Goal: Information Seeking & Learning: Check status

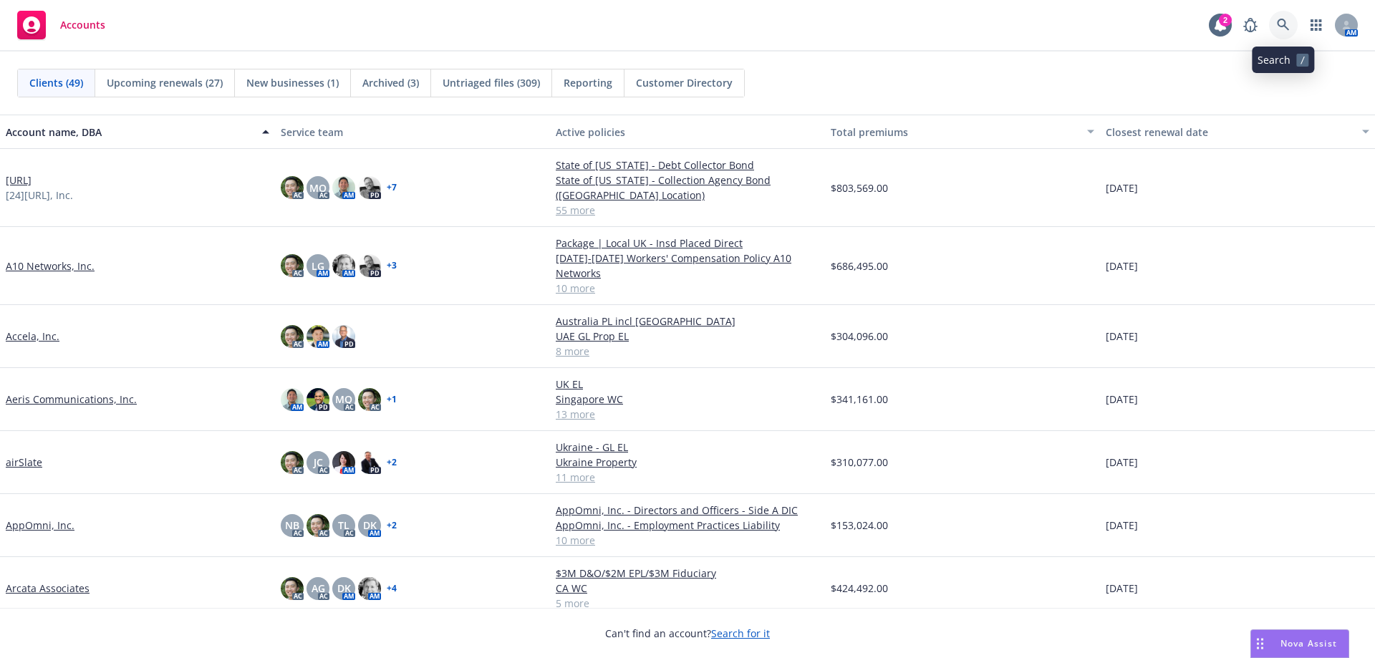
click at [1269, 26] on link at bounding box center [1283, 25] width 29 height 29
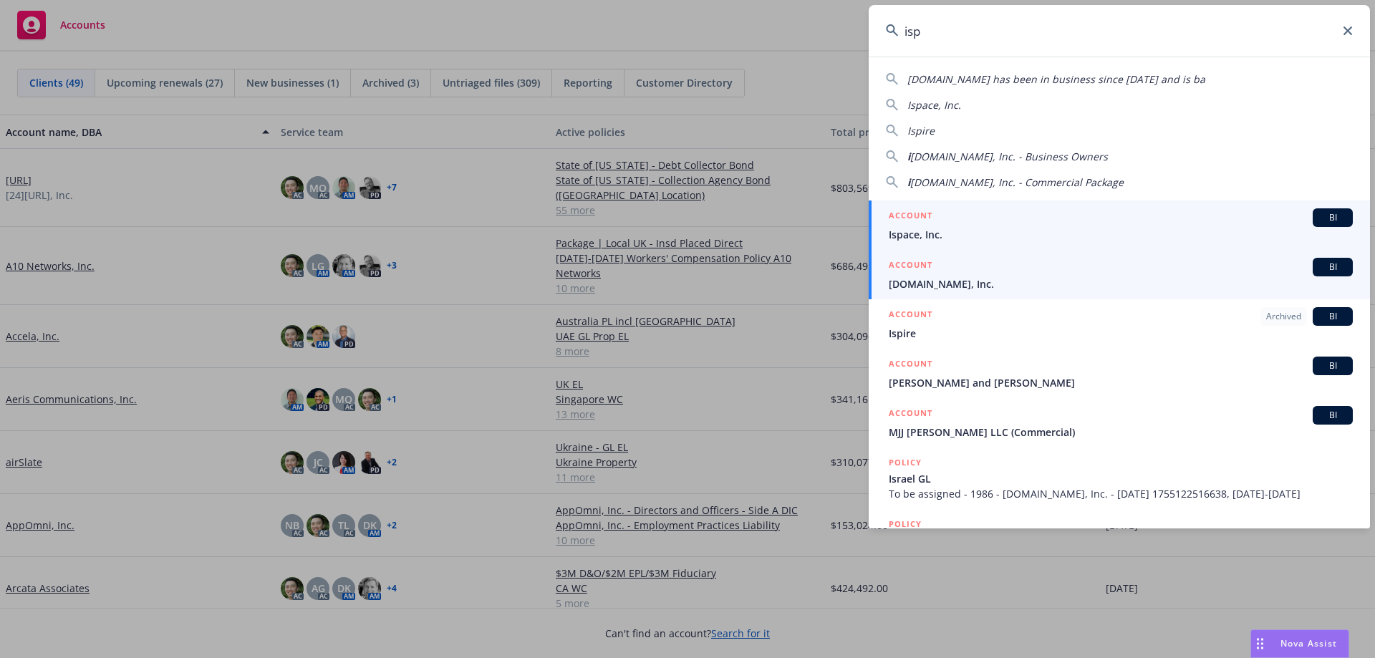
type input "isp"
click at [1040, 282] on span "[DOMAIN_NAME], Inc." at bounding box center [1121, 283] width 464 height 15
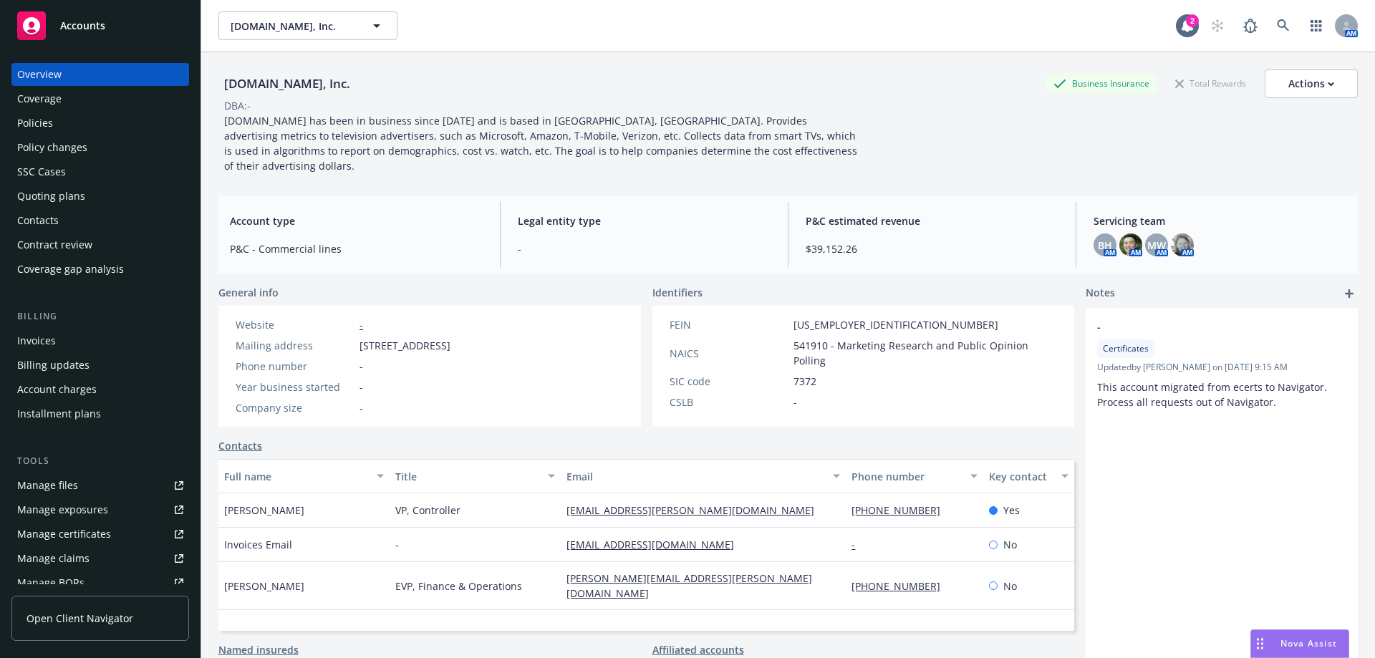
click at [152, 117] on div "Policies" at bounding box center [100, 123] width 166 height 23
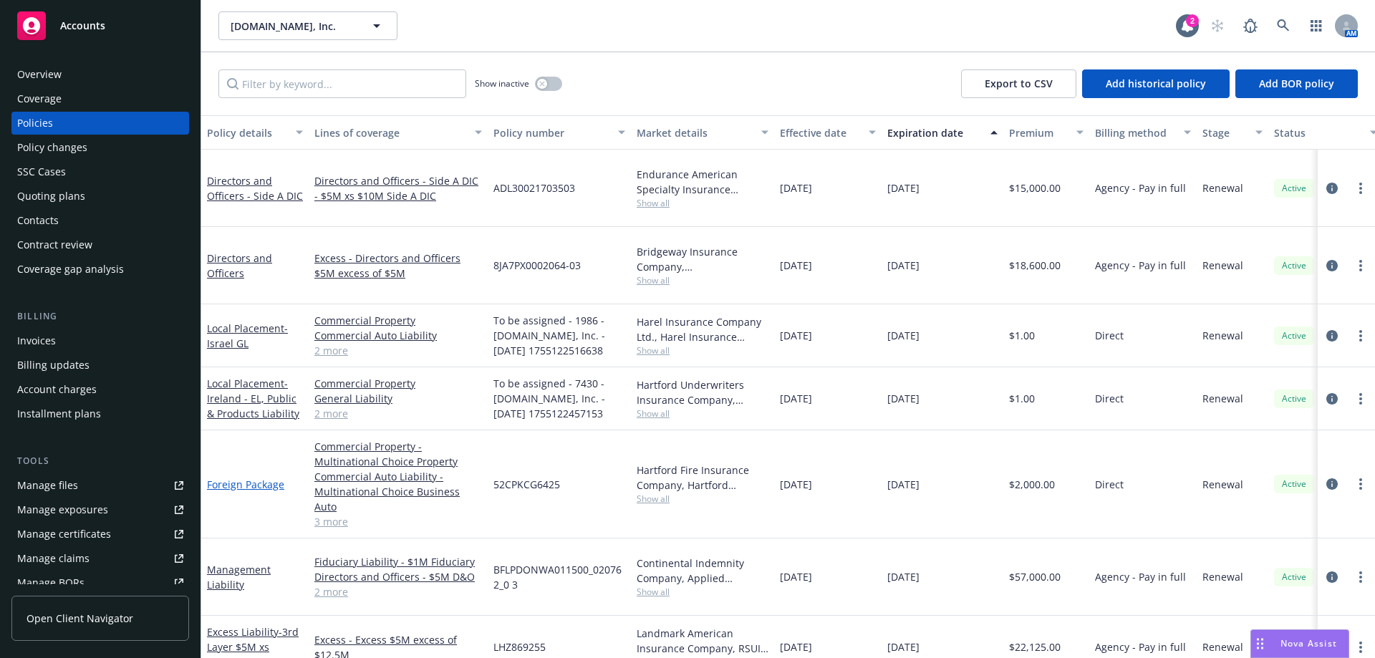
click at [243, 478] on link "Foreign Package" at bounding box center [245, 485] width 77 height 14
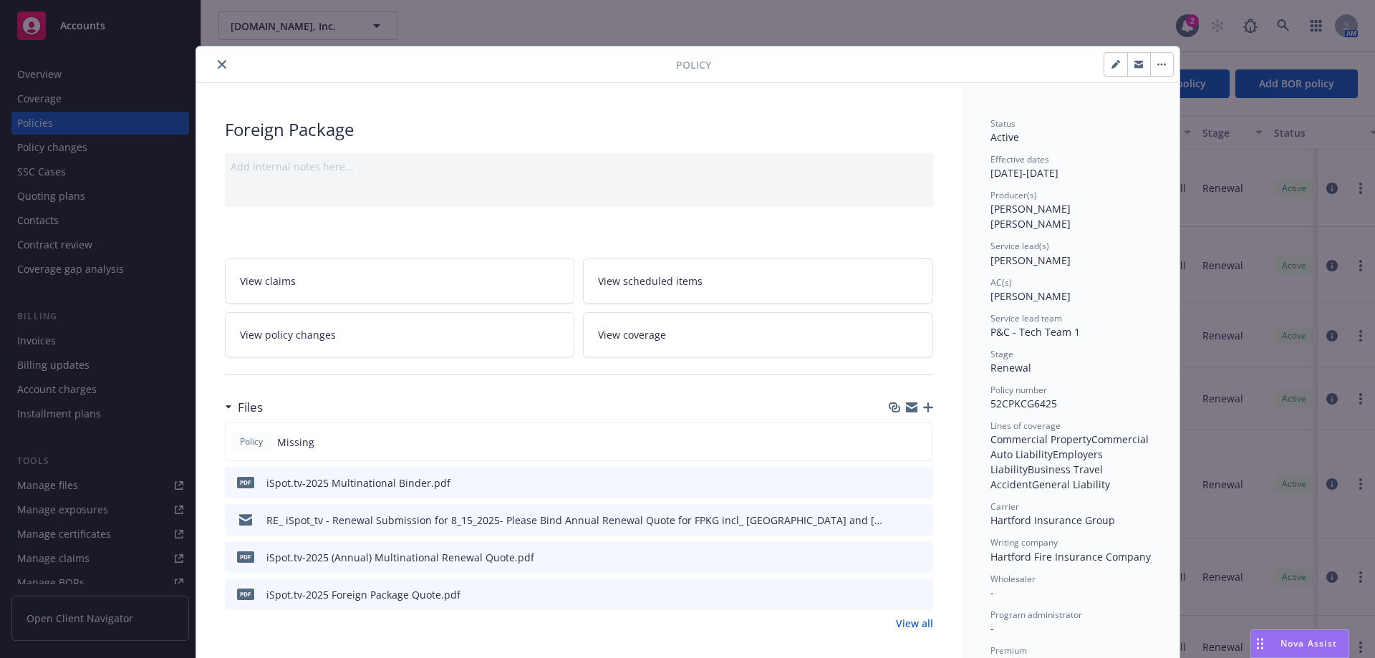
click at [924, 406] on icon "button" at bounding box center [928, 407] width 10 height 10
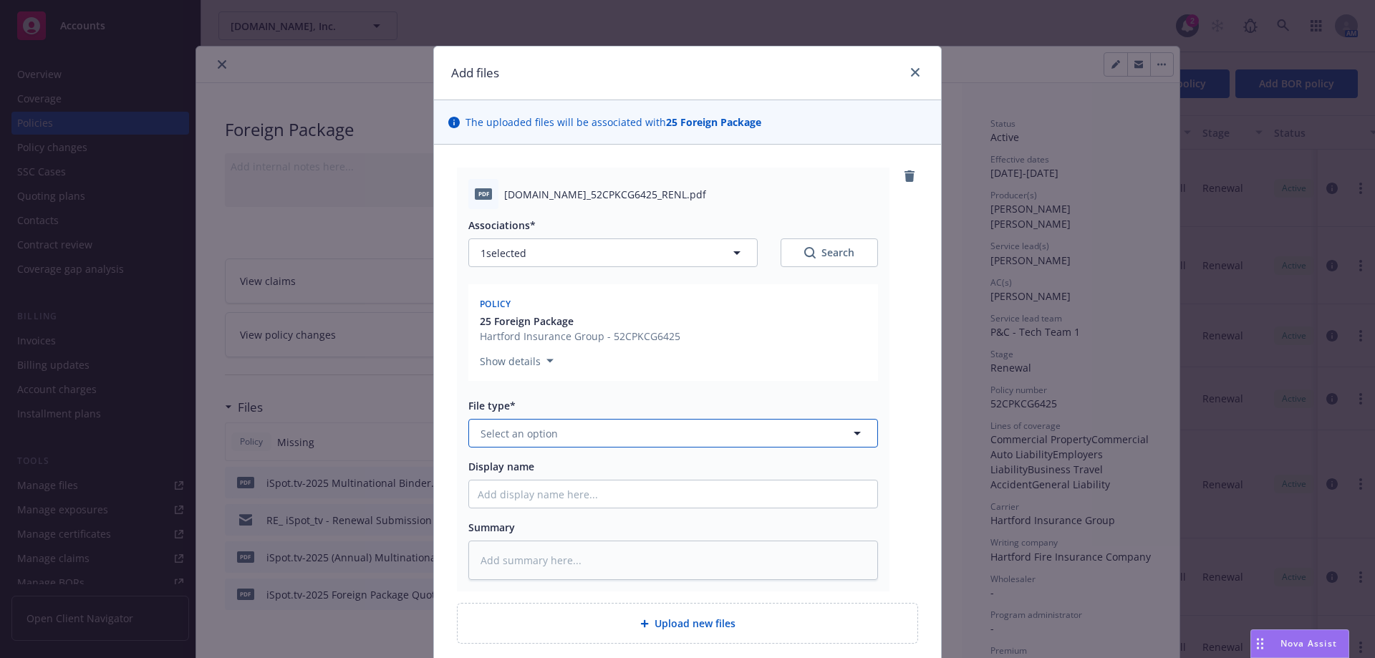
click at [542, 423] on button "Select an option" at bounding box center [673, 433] width 410 height 29
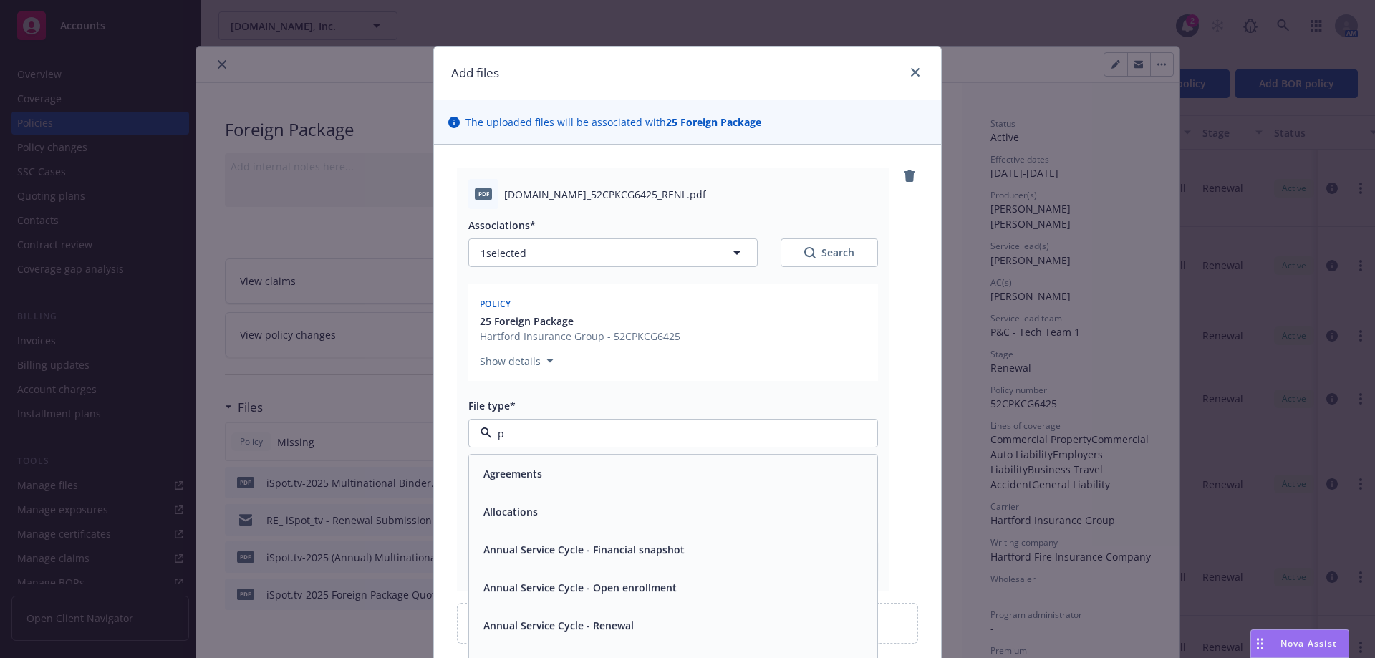
type input "po"
click at [519, 465] on div "Policy" at bounding box center [673, 473] width 391 height 21
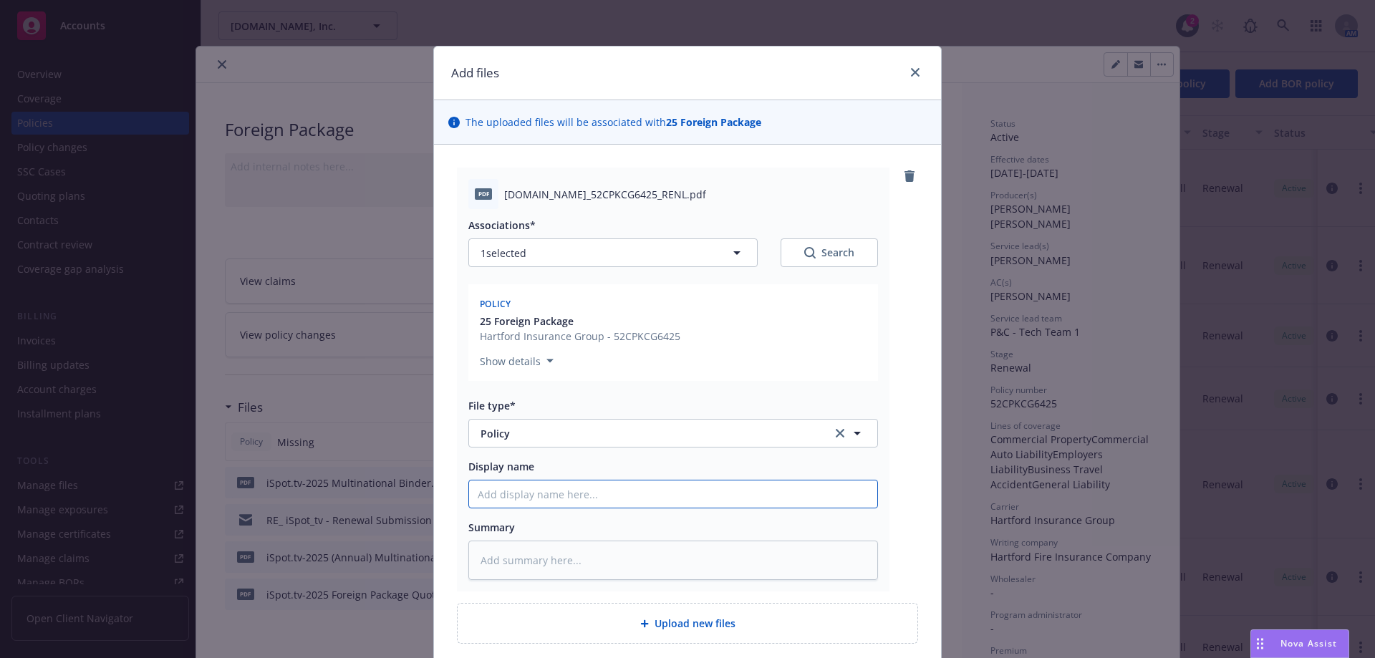
click at [612, 500] on input "Display name" at bounding box center [673, 493] width 408 height 27
type textarea "x"
type input "2"
type textarea "x"
type input "20"
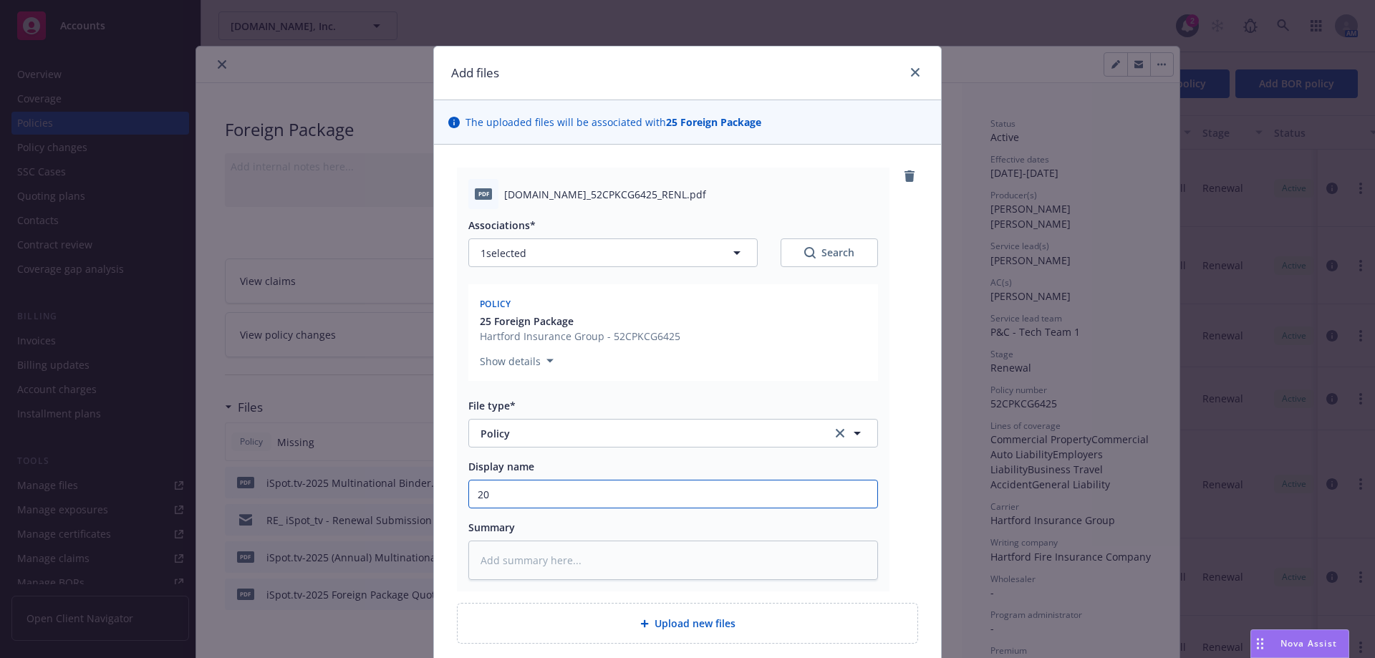
type textarea "x"
type input "202"
type textarea "x"
type input "2025"
type textarea "x"
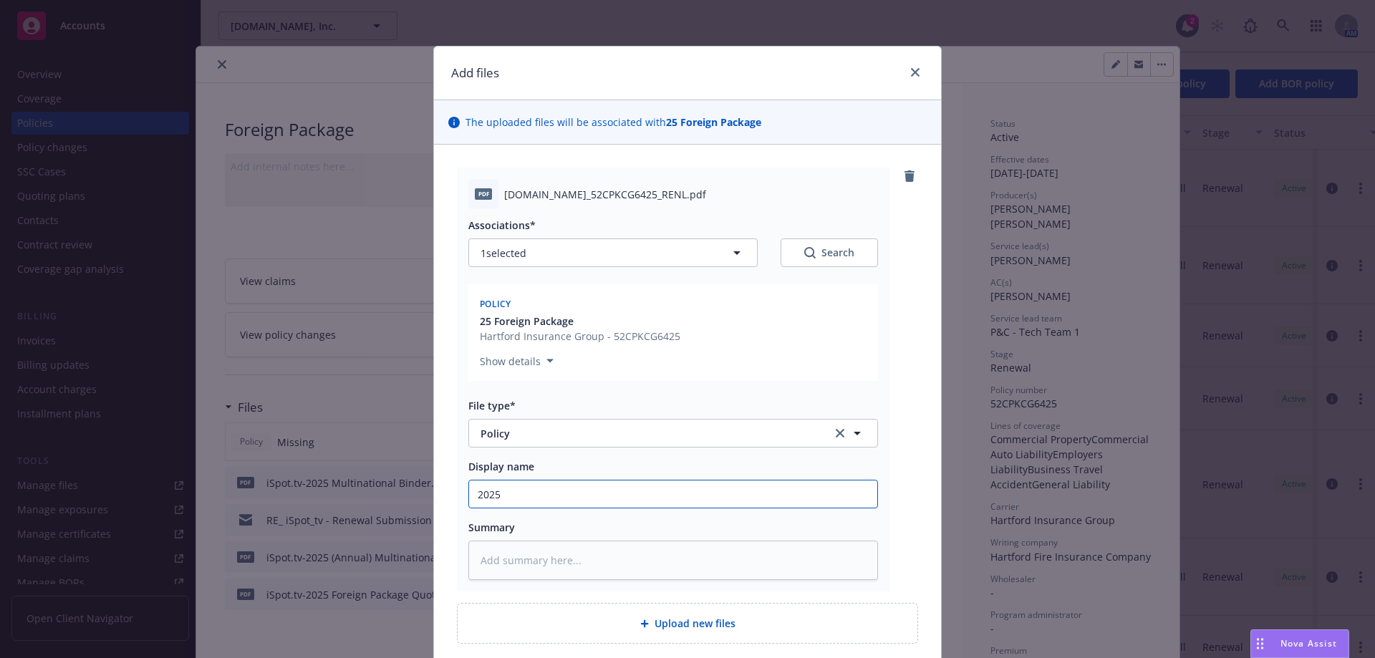
type input "2025-"
type textarea "x"
type input "2025-2"
type textarea "x"
type input "2025-26"
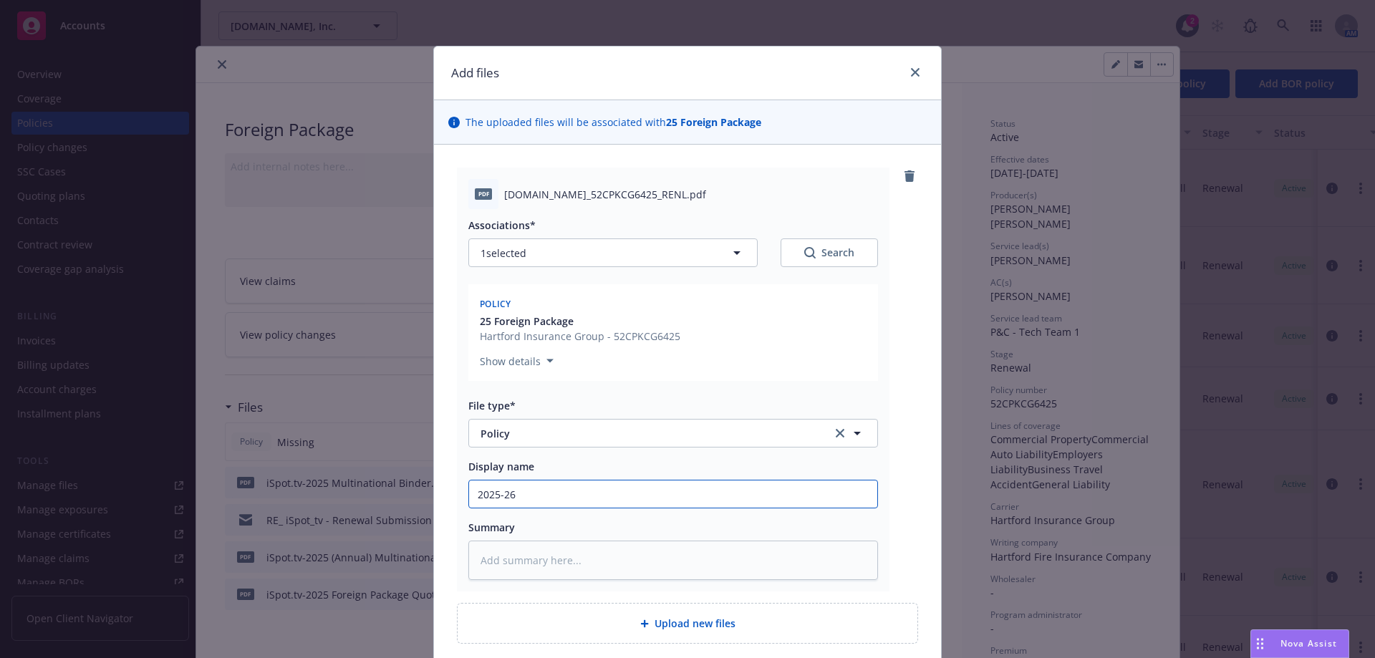
type textarea "x"
type input "2025-26"
type textarea "x"
type input "2025-26 i"
type textarea "x"
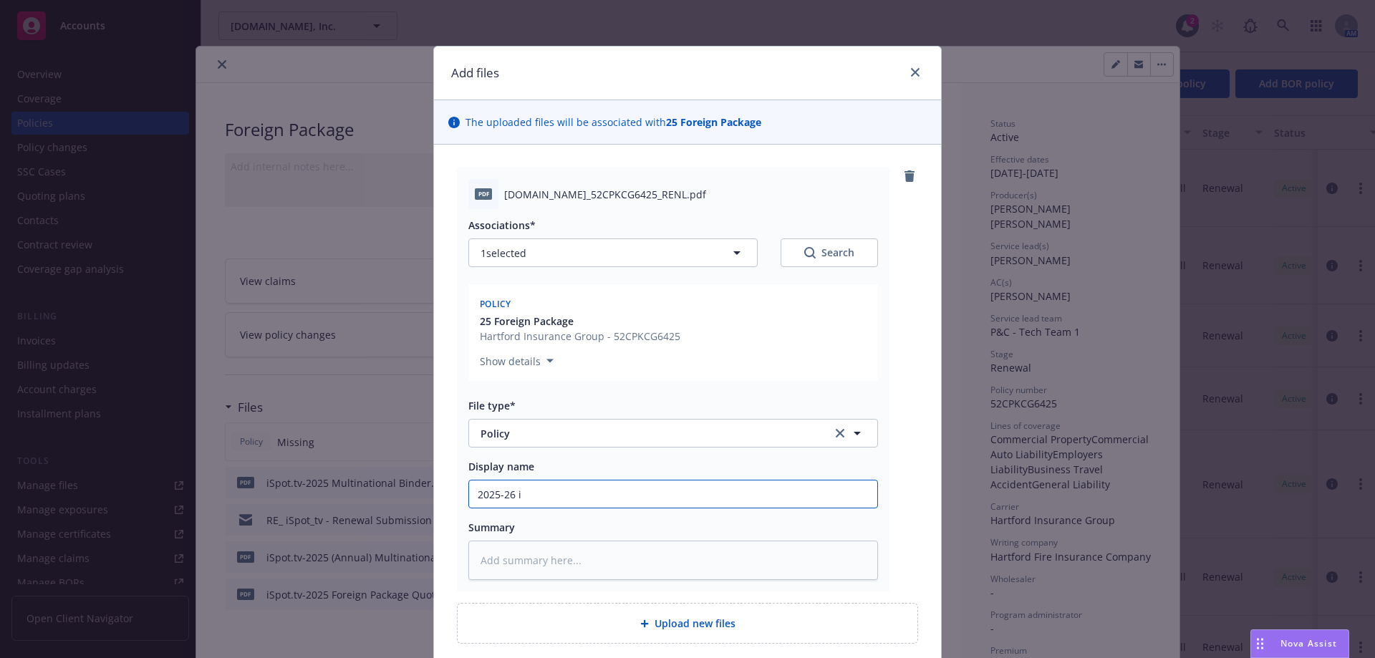
type input "2025-26 iS"
type textarea "x"
type input "2025-26 iSp"
type textarea "x"
type input "2025-26 iSpo"
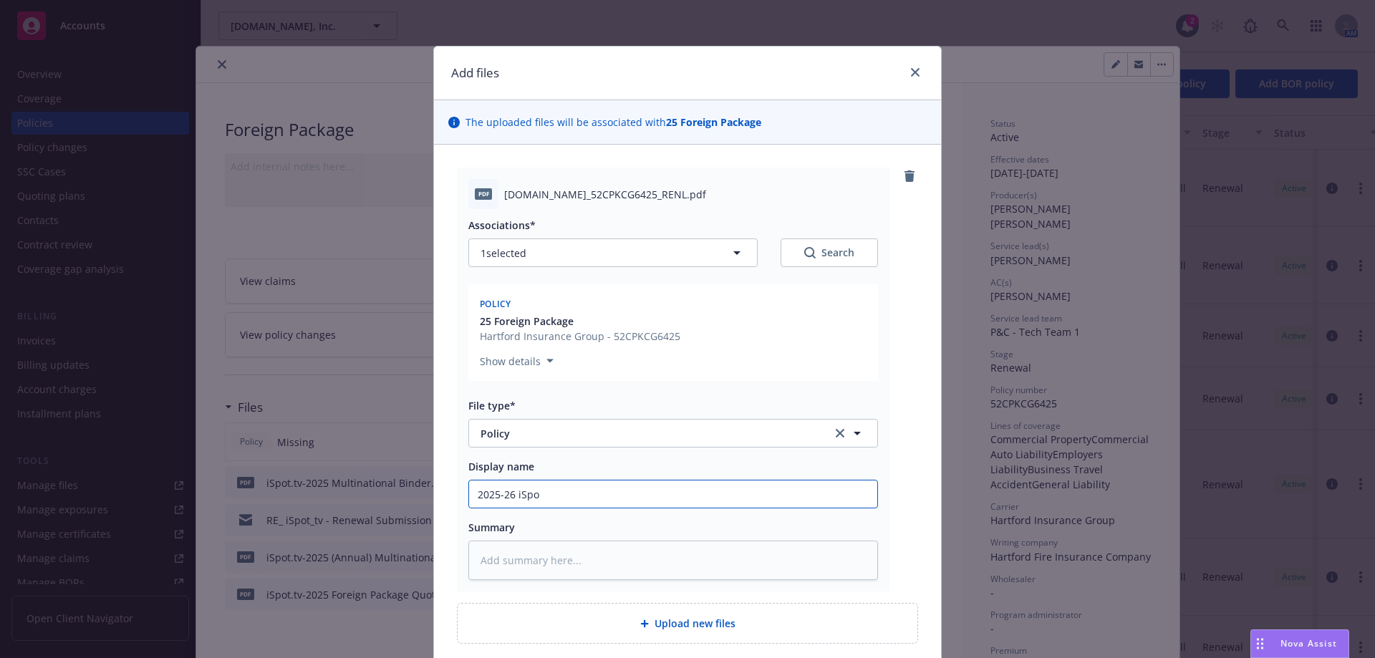
type textarea "x"
type input "2025-26 iSpot"
type textarea "x"
type input "2025-26 iSpot."
type textarea "x"
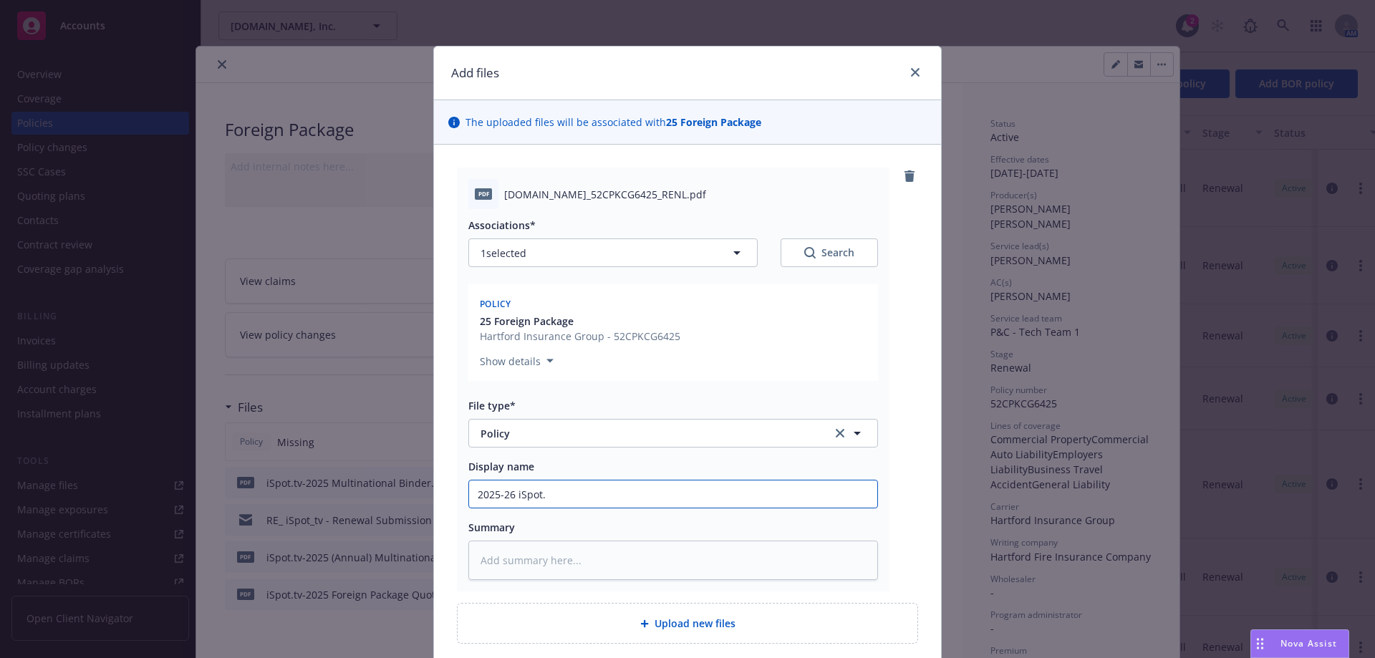
type input "2025-26 iSpot.t"
type textarea "x"
type input "2025-26 [DOMAIN_NAME]"
type textarea "x"
type input "2025-26 [DOMAIN_NAME],"
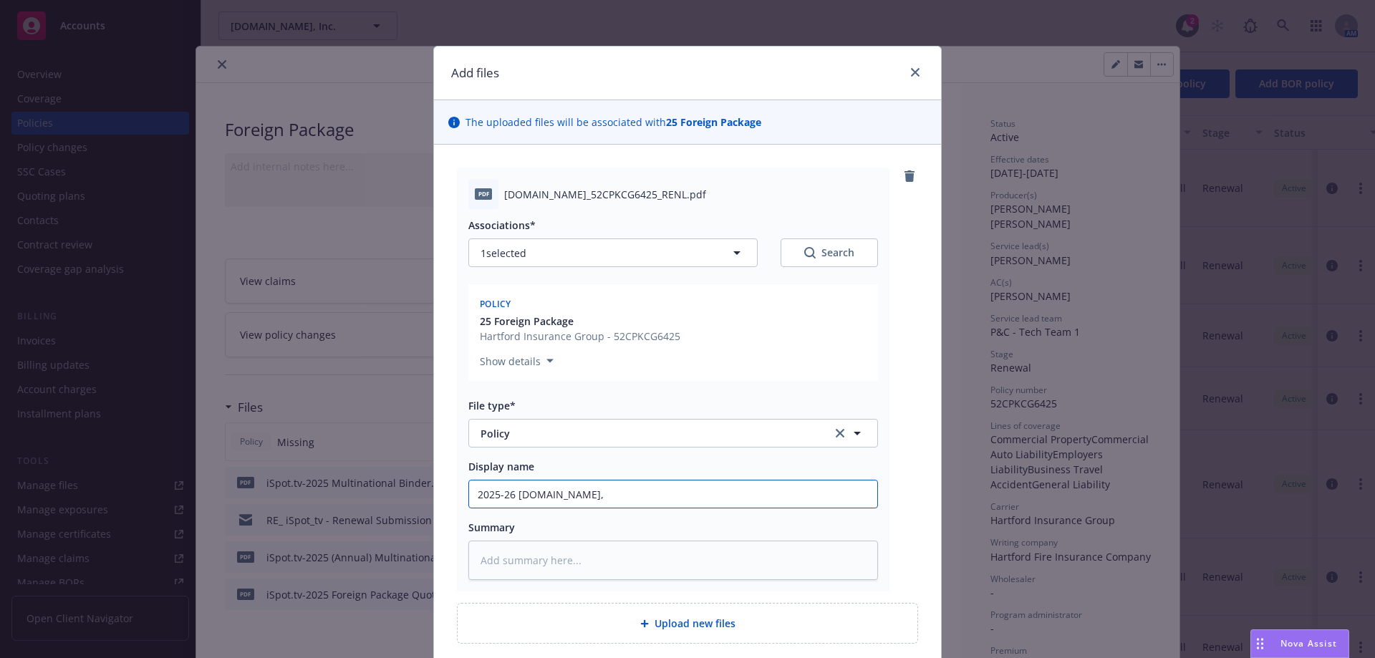
type textarea "x"
type input "2025-26 [DOMAIN_NAME], I"
type textarea "x"
type input "2025-26 [DOMAIN_NAME], In"
type textarea "x"
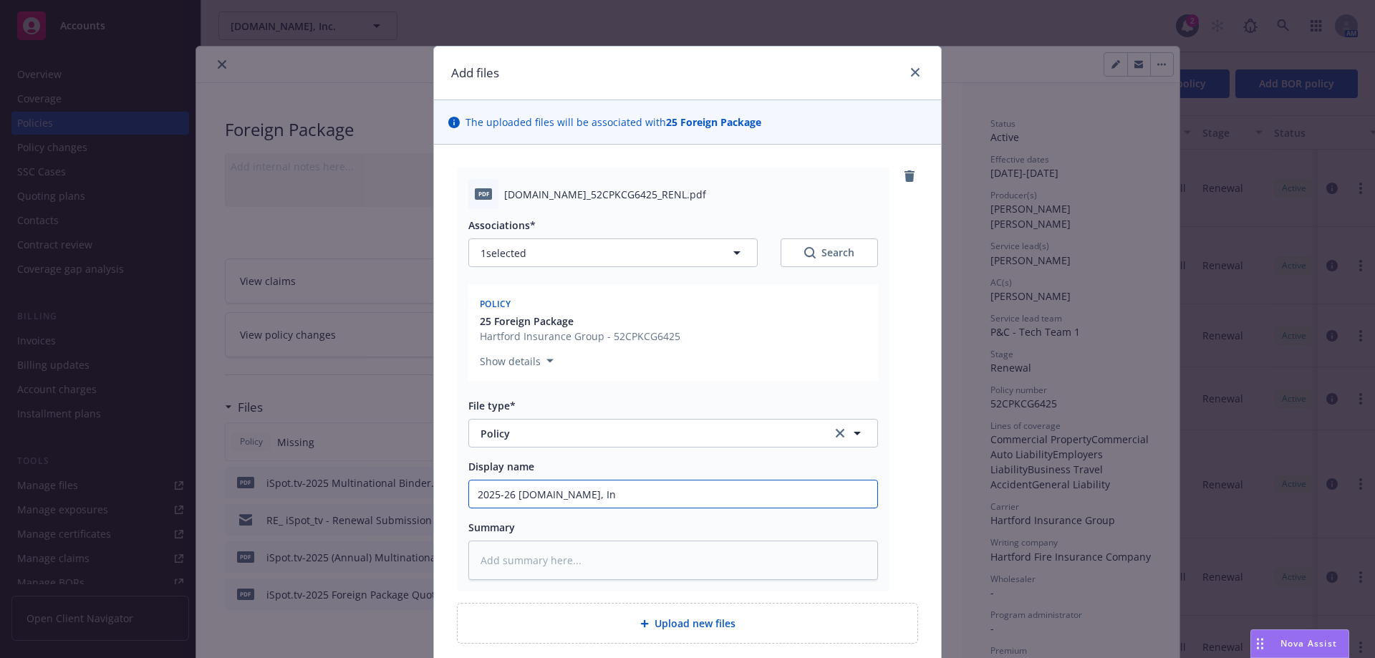
type input "2025-26 [DOMAIN_NAME], Inc"
type textarea "x"
type input "2025-26 [DOMAIN_NAME], Inc."
type textarea "x"
type input "2025-26 [DOMAIN_NAME], Inc."
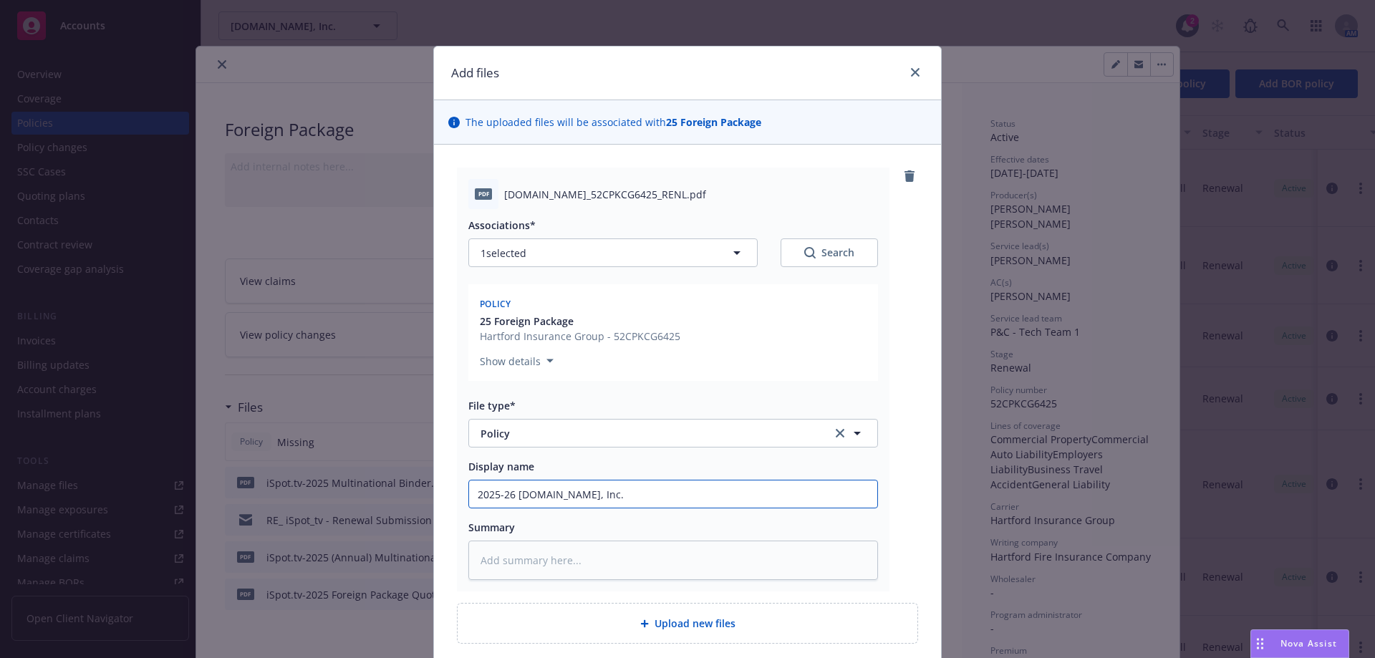
type textarea "x"
type input "2025-26 [DOMAIN_NAME], Inc."
type textarea "x"
type input "2025-26 [DOMAIN_NAME], Inc."
type textarea "x"
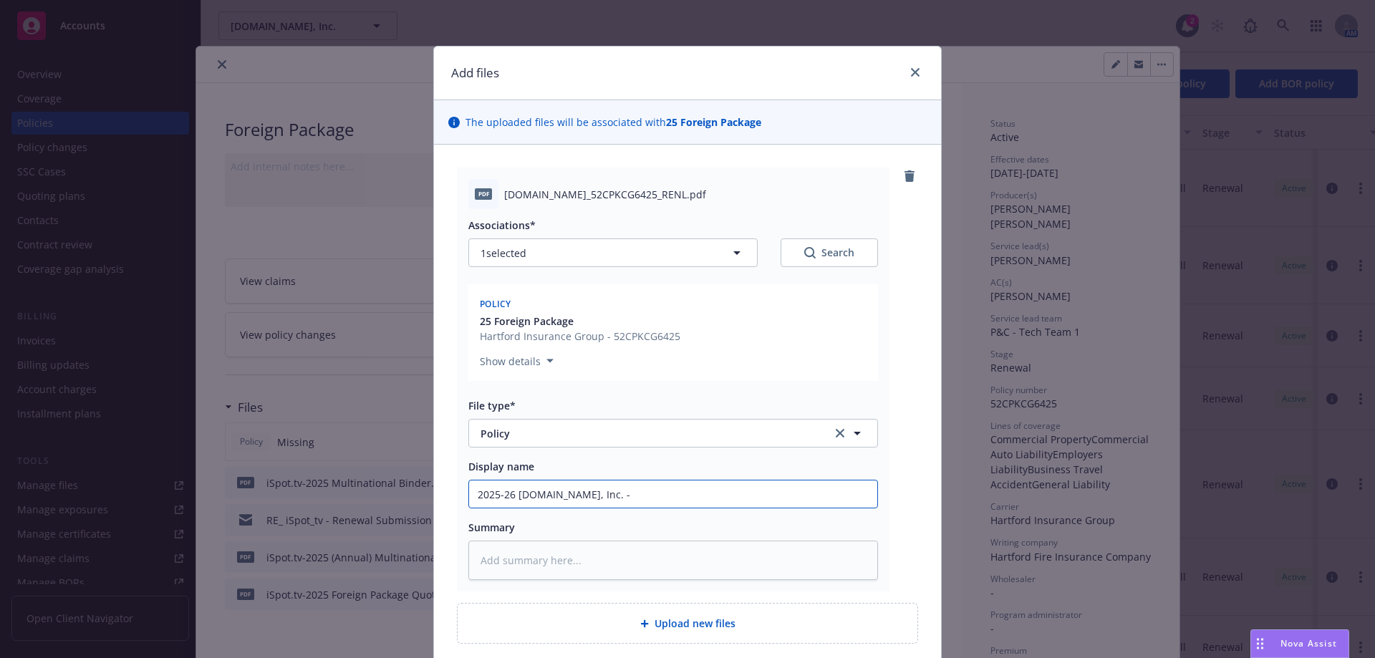
type input "2025-26 [DOMAIN_NAME], Inc. -"
type textarea "x"
type input "2025-26 [DOMAIN_NAME], Inc. - FO"
type textarea "x"
type input "2025-26 [DOMAIN_NAME], Inc. - FOrei"
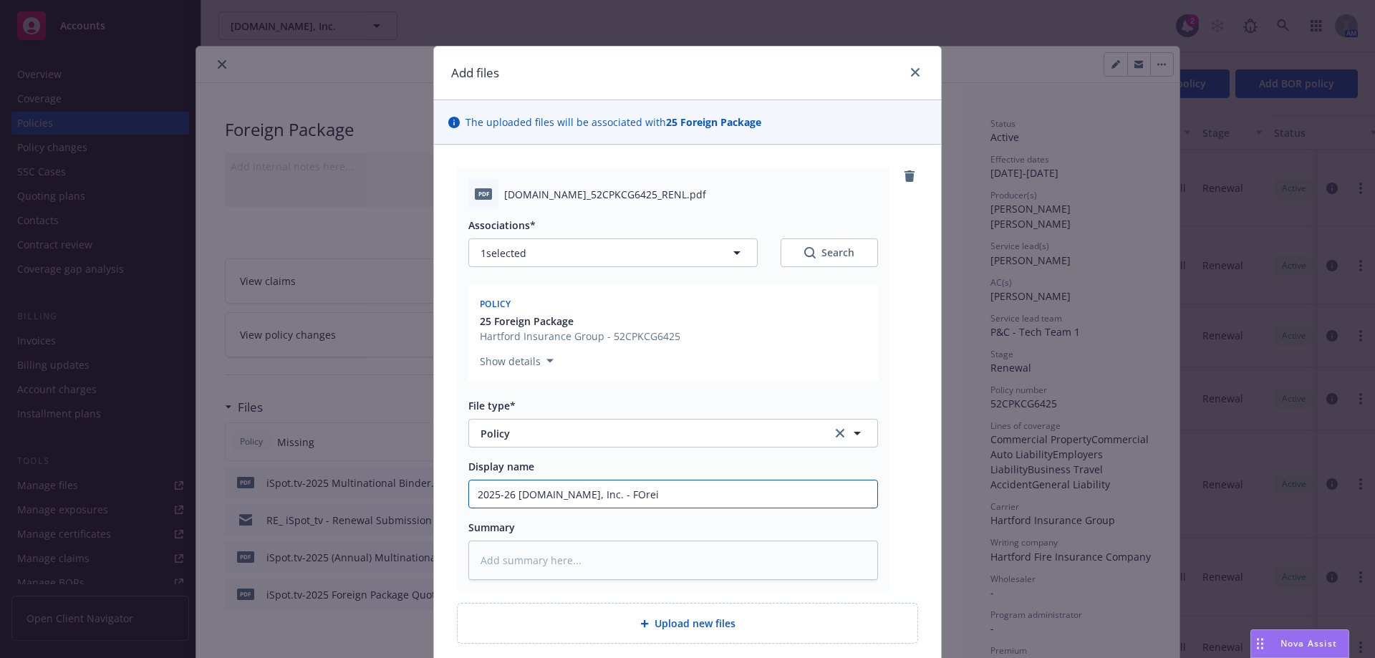
type textarea "x"
type input "2025-26 [DOMAIN_NAME], Inc. - [GEOGRAPHIC_DATA]"
type textarea "x"
type input "2025-26 [DOMAIN_NAME], Inc. - [GEOGRAPHIC_DATA]"
type textarea "x"
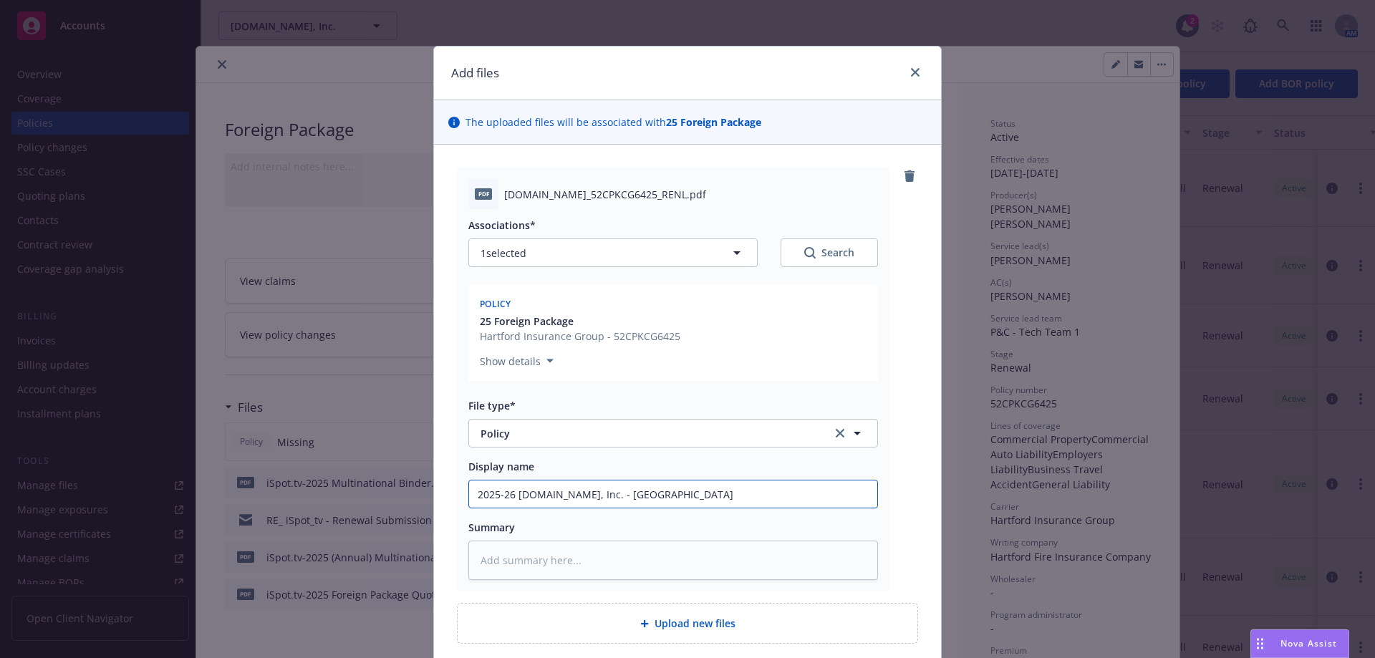
type input "2025-26 [DOMAIN_NAME], Inc. - FOreign P"
type textarea "x"
type input "2025-26 [DOMAIN_NAME], Inc. - FOreign Pa"
type textarea "x"
type input "2025-26 [DOMAIN_NAME], Inc. - FOreign P"
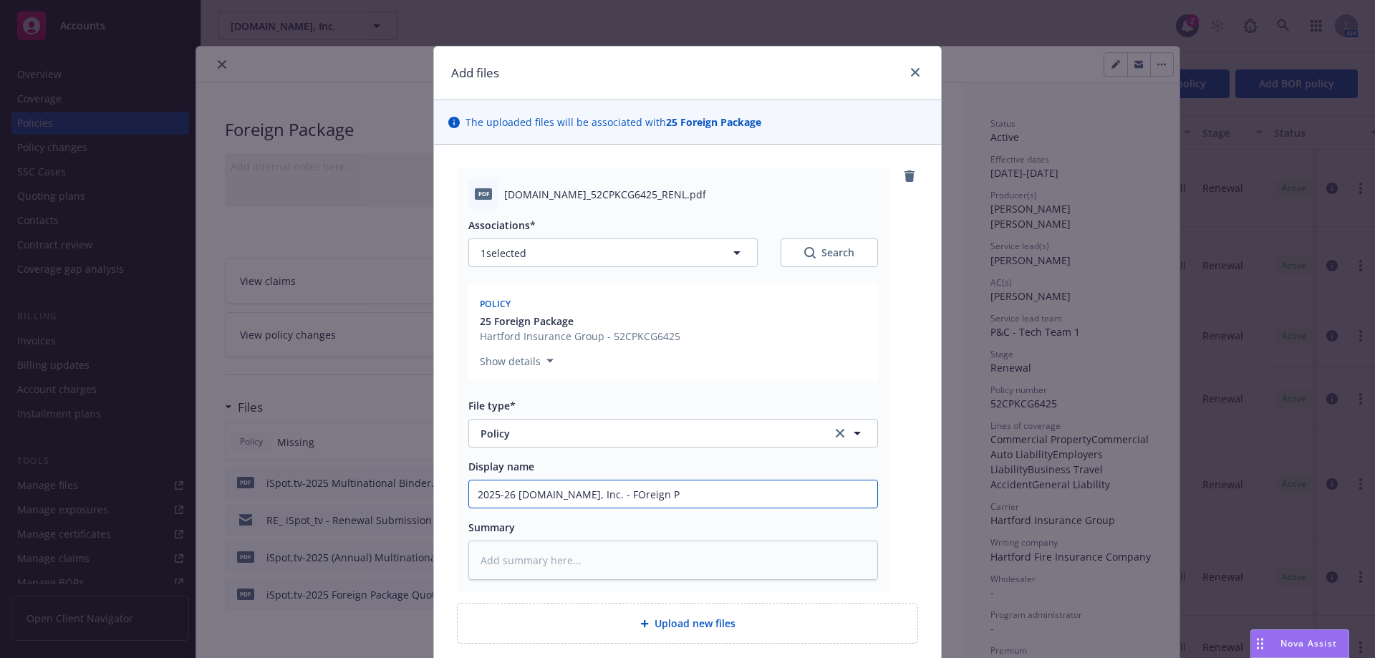
type textarea "x"
type input "2025-26 [DOMAIN_NAME], Inc. - [GEOGRAPHIC_DATA]"
type textarea "x"
type input "2025-26 [DOMAIN_NAME], Inc. - [GEOGRAPHIC_DATA]"
type textarea "x"
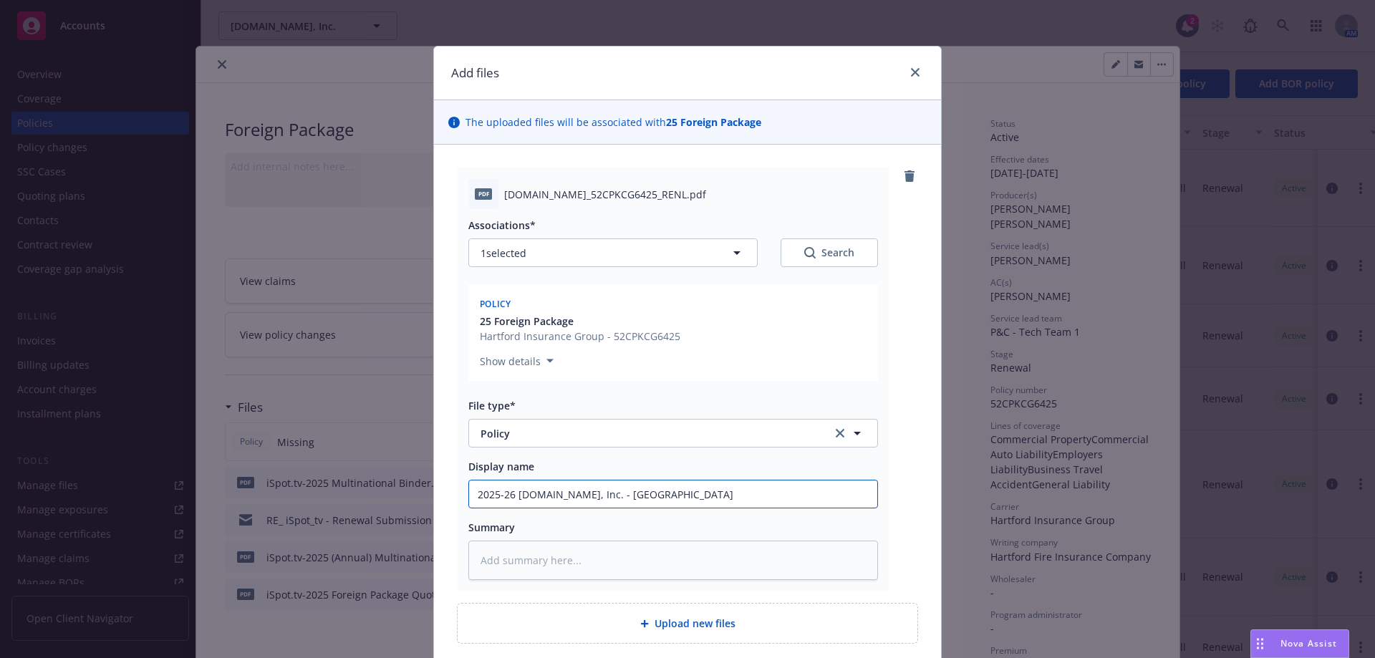
type input "2025-26 [DOMAIN_NAME], Inc. - FOreig"
type textarea "x"
type input "2025-26 [DOMAIN_NAME], Inc. - FOrei"
type textarea "x"
type input "2025-26 [DOMAIN_NAME], Inc. - FOre"
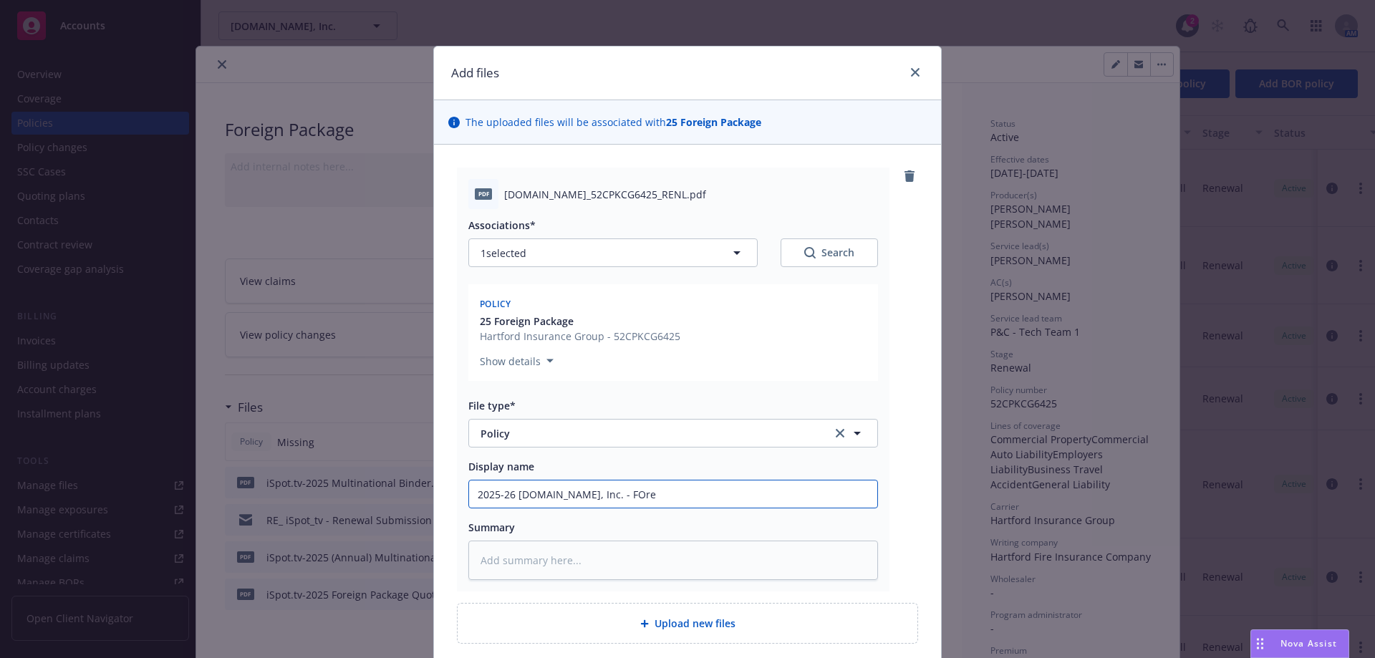
type textarea "x"
type input "2025-26 [DOMAIN_NAME], Inc. - FOr"
type textarea "x"
type input "2025-26 [DOMAIN_NAME], Inc. - FO"
type textarea "x"
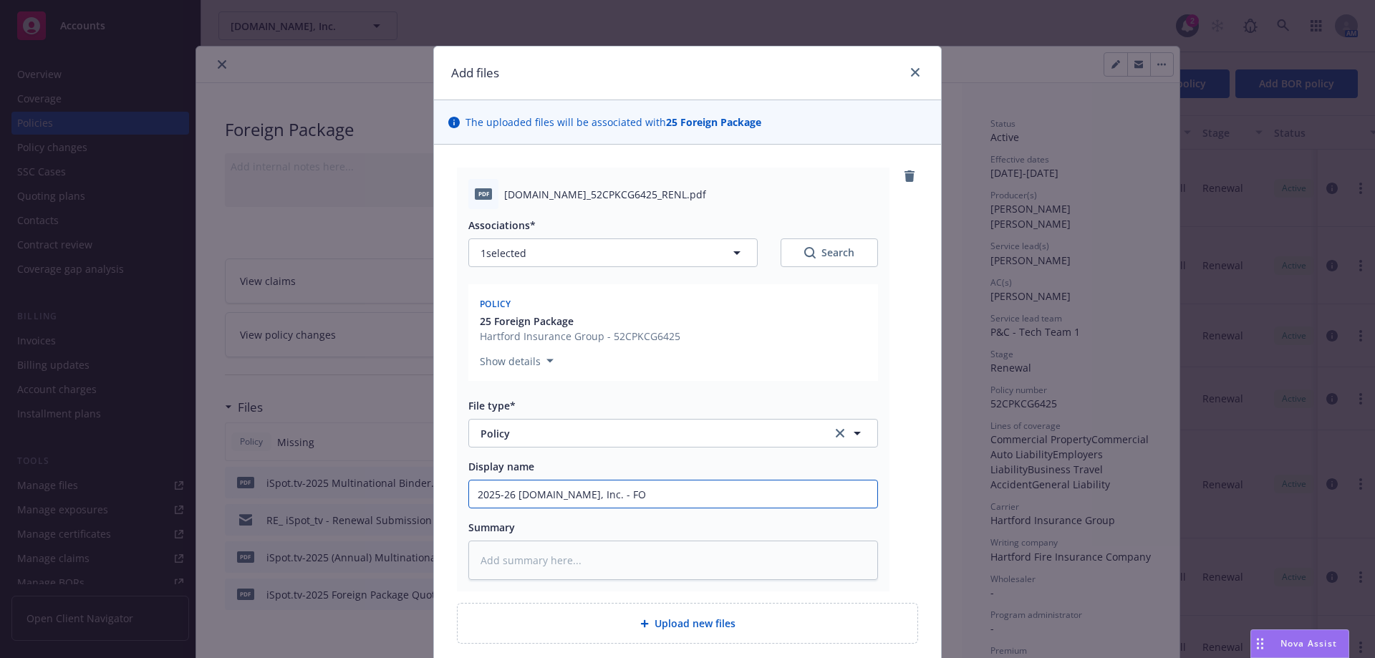
type input "2025-26 [DOMAIN_NAME], Inc. - F"
type textarea "x"
type input "2025-26 [DOMAIN_NAME], Inc. - Fo"
type textarea "x"
type input "2025-26 [DOMAIN_NAME], Inc. - For"
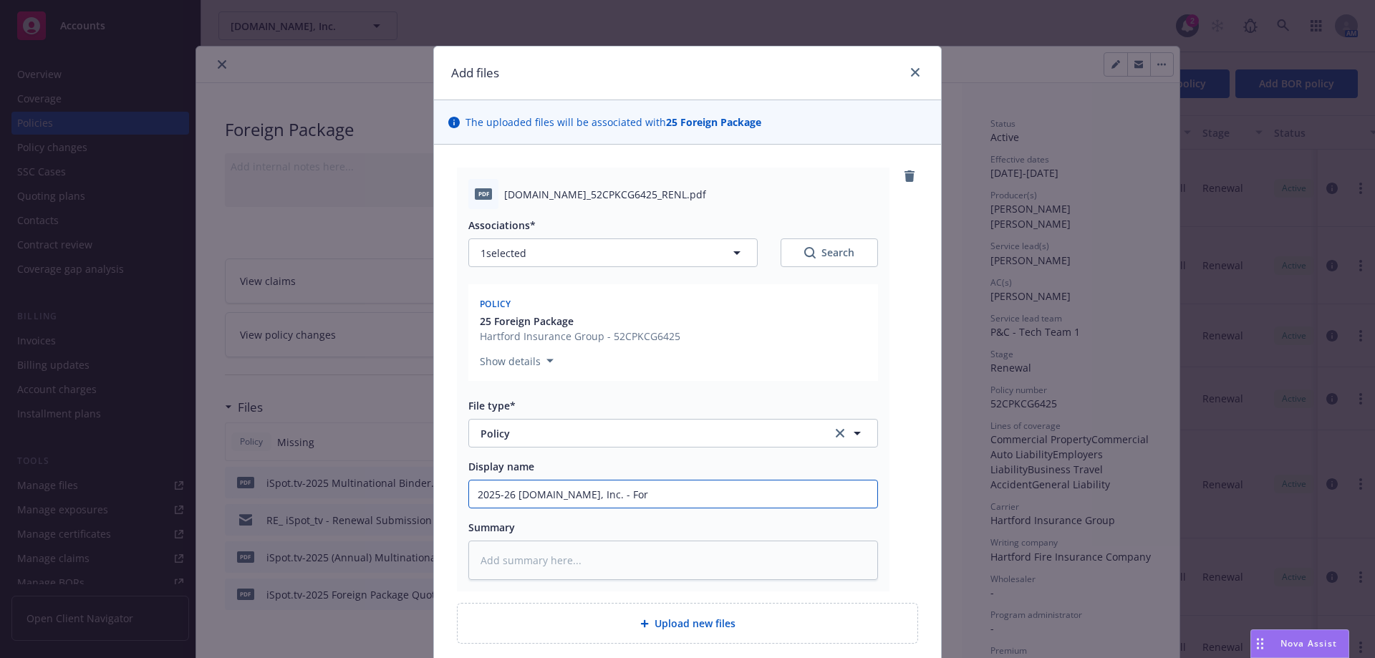
type textarea "x"
type input "2025-26 [DOMAIN_NAME], Inc. - Fore"
type textarea "x"
type input "2025-26 [DOMAIN_NAME], Inc. - Foreig"
type textarea "x"
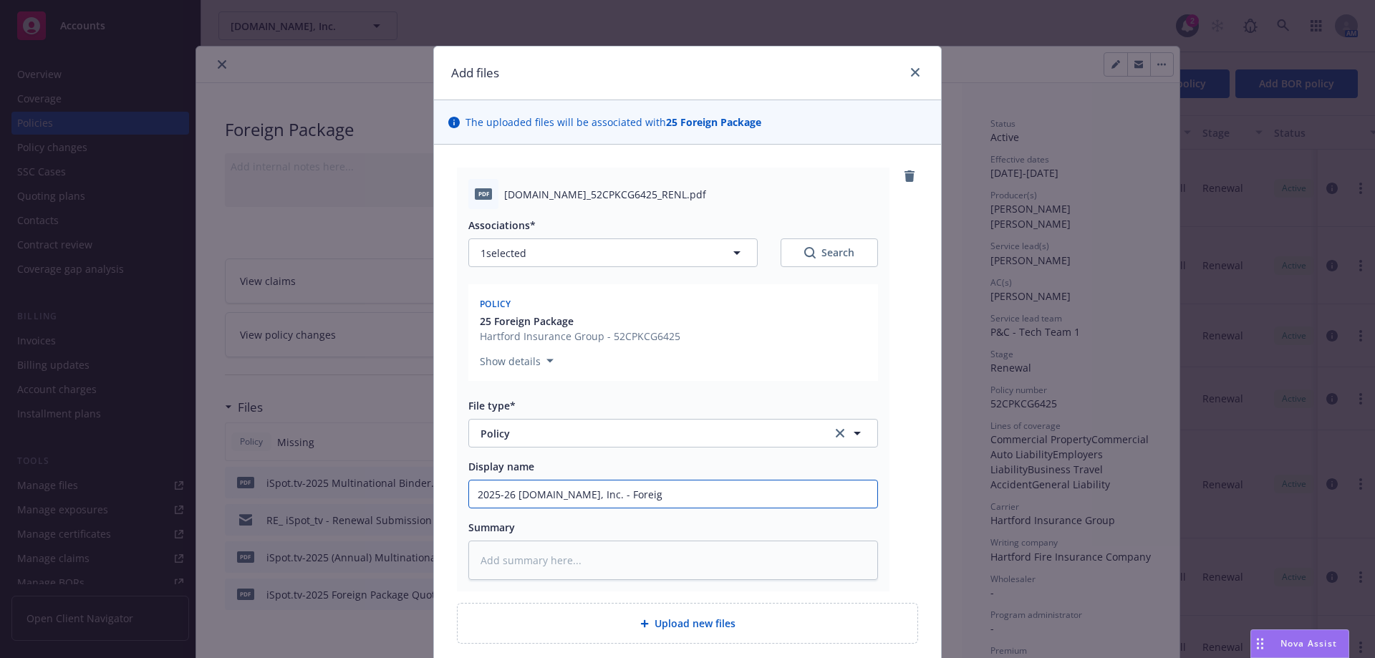
type input "2025-26 [DOMAIN_NAME], Inc. - Foreign"
type textarea "x"
type input "2025-26 [DOMAIN_NAME], Inc. - Foreign P"
type textarea "x"
type input "2025-26 [DOMAIN_NAME], Inc. - Foreign Pa"
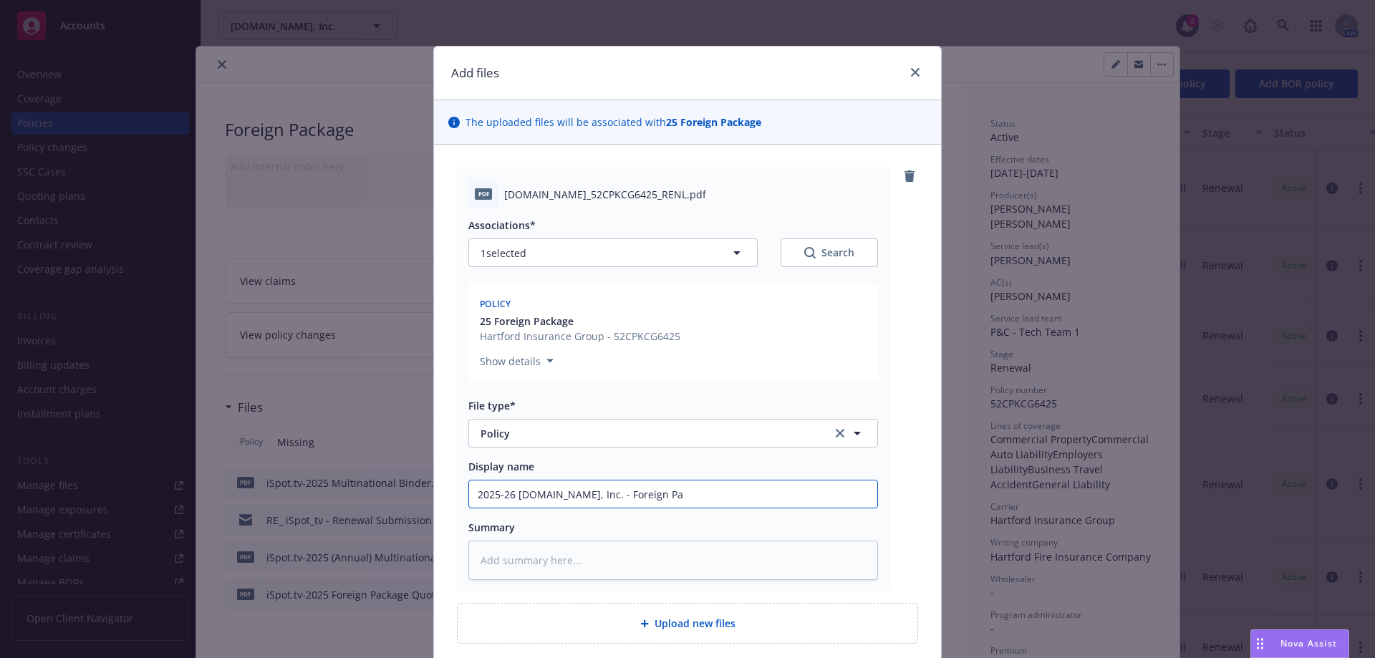
type textarea "x"
type input "2025-26 [DOMAIN_NAME], Inc. - Foreign Pack"
type textarea "x"
type input "2025-26 [DOMAIN_NAME], Inc. - Foreign Packa"
type textarea "x"
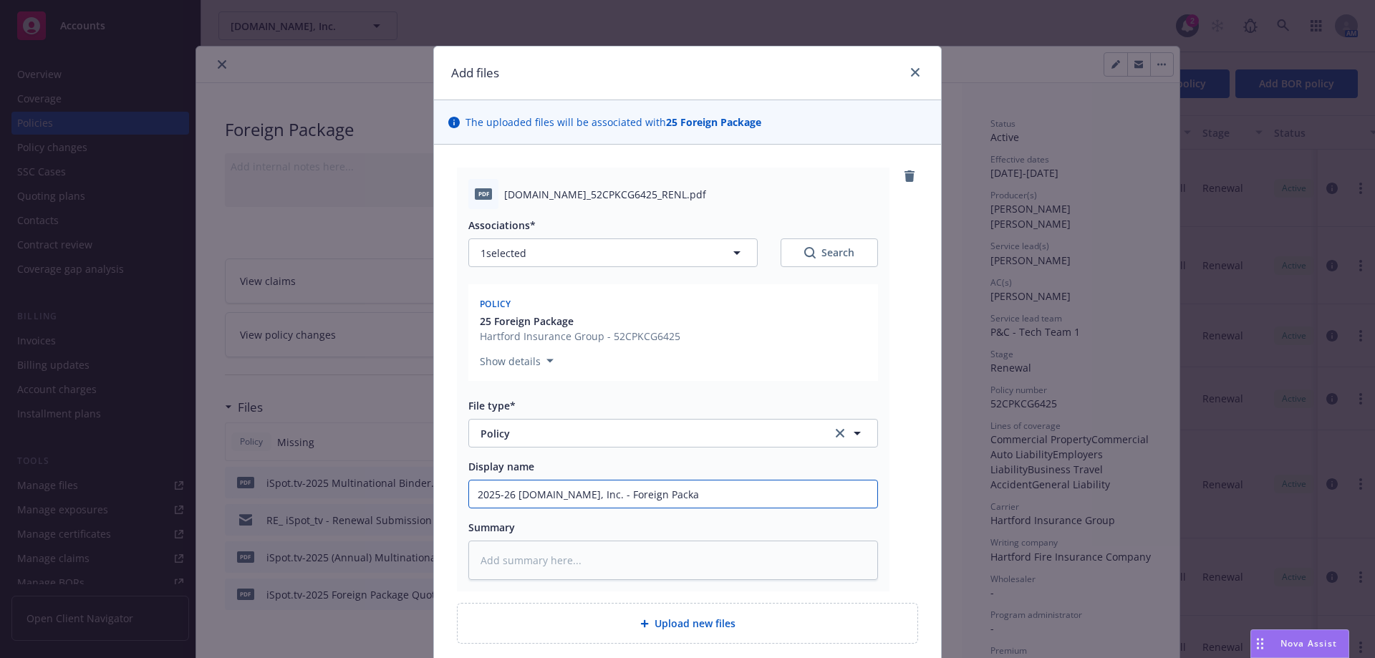
type input "2025-26 [DOMAIN_NAME], Inc. - Foreign Packag"
type textarea "x"
type input "2025-26 [DOMAIN_NAME], Inc. - Foreign Package"
type textarea "x"
type input "2025-26 [DOMAIN_NAME], Inc. - Foreign Package -"
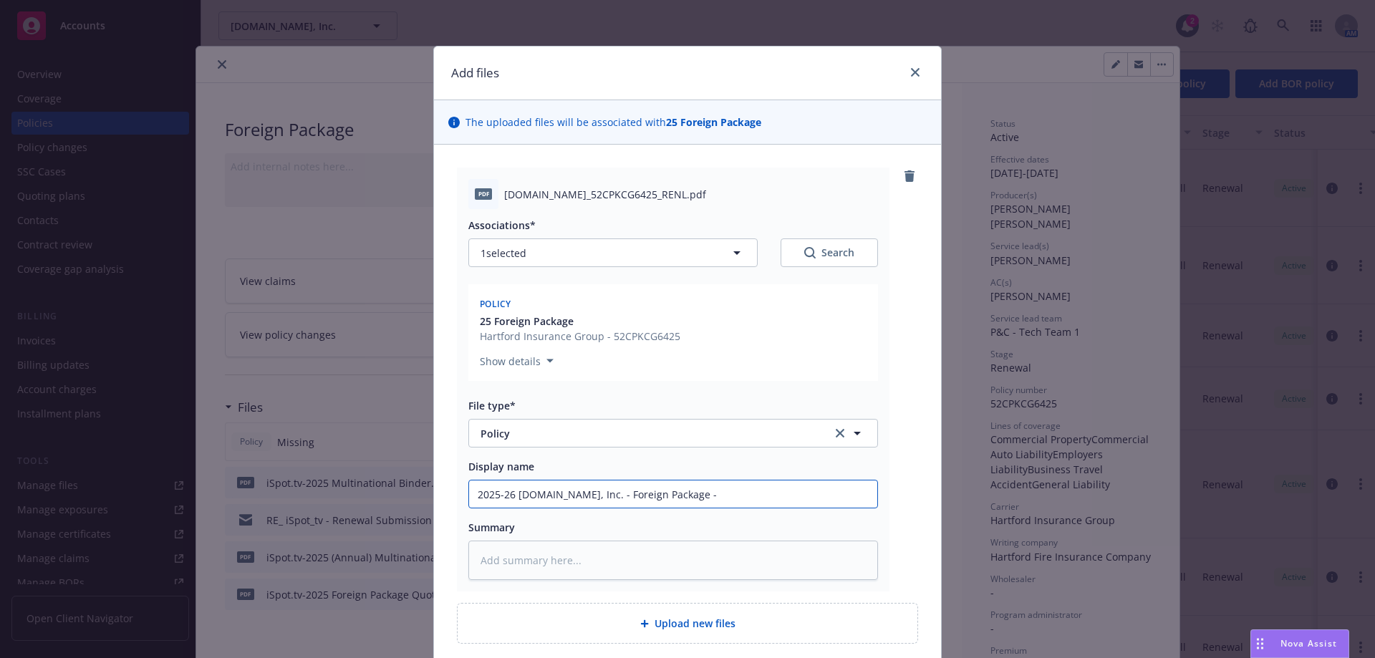
type textarea "x"
type input "2025-26 [DOMAIN_NAME], Inc. - Foreign Package -"
type textarea "x"
type input "2025-26 [DOMAIN_NAME], Inc. - Foreign Package - P"
type textarea "x"
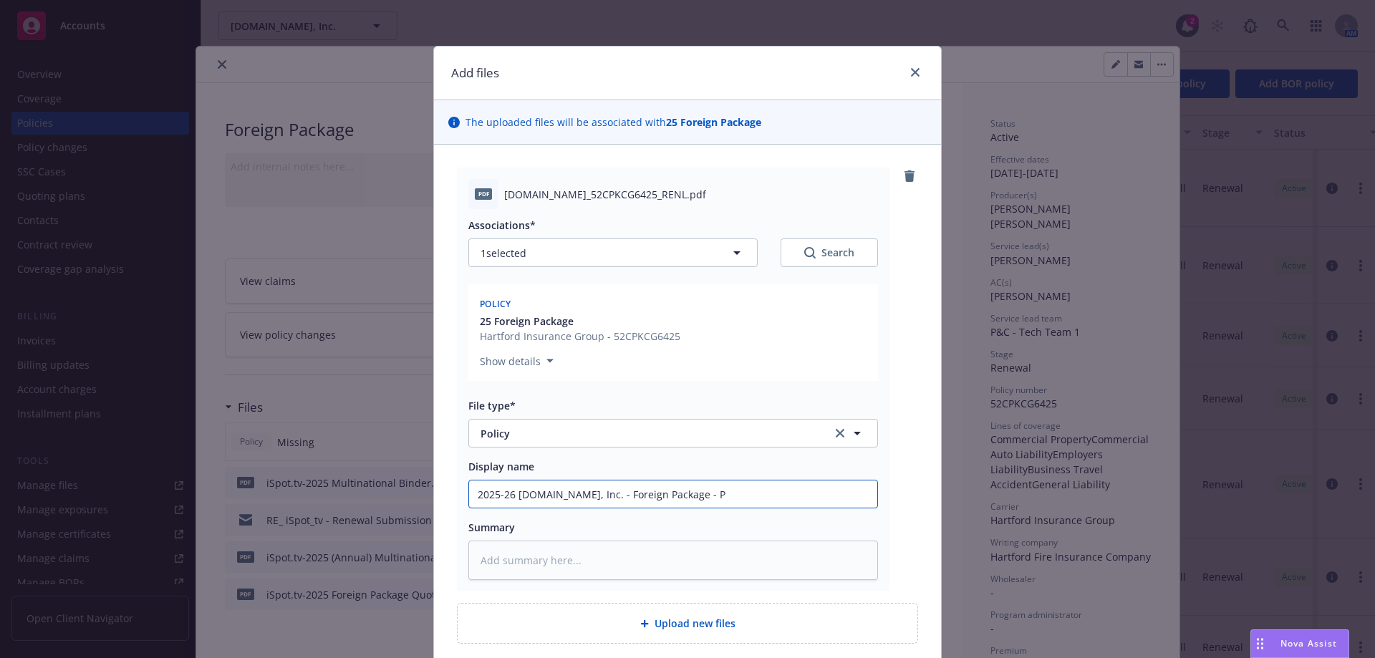
type input "2025-26 [DOMAIN_NAME], Inc. - Foreign Package - Po"
type textarea "x"
type input "2025-26 [DOMAIN_NAME], Inc. - Foreign Package - Pol"
type textarea "x"
type input "2025-26 [DOMAIN_NAME], Inc. - Foreign Package - Poli"
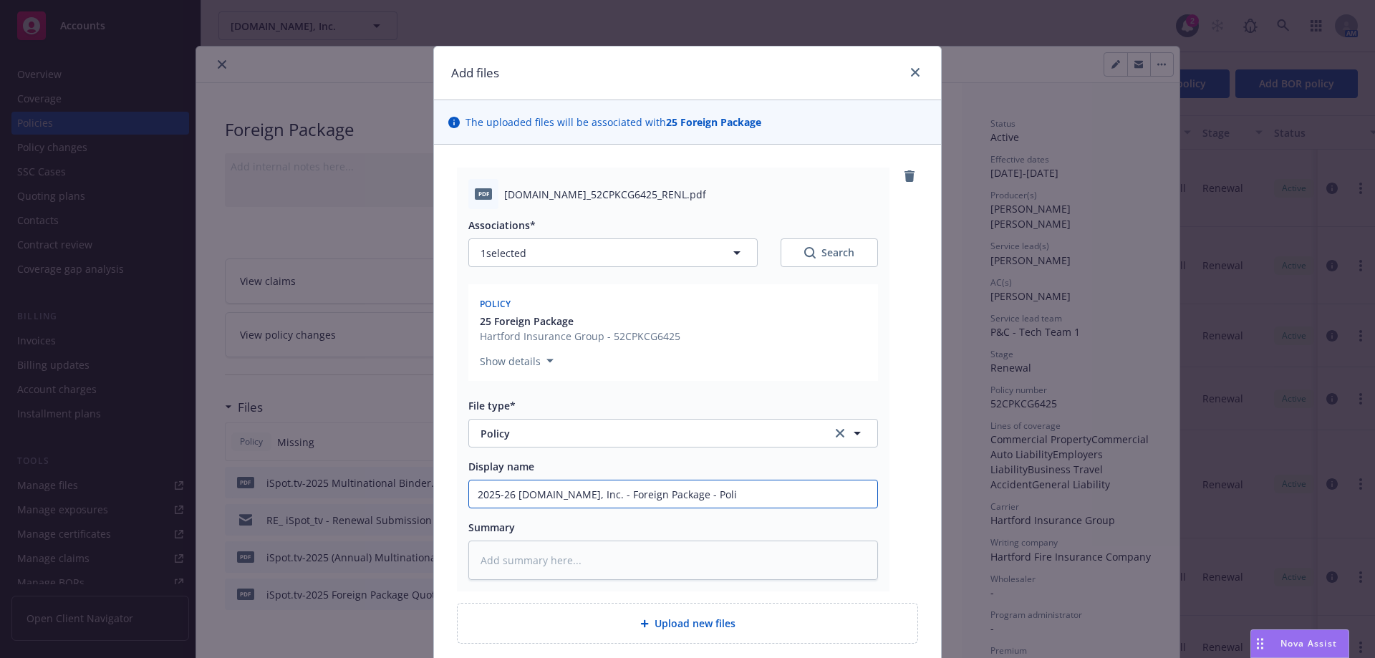
type textarea "x"
type input "2025-26 [DOMAIN_NAME], Inc. - Foreign Package - Polic"
type textarea "x"
type input "2025-26 [DOMAIN_NAME], Inc. - Foreign Package - Policy"
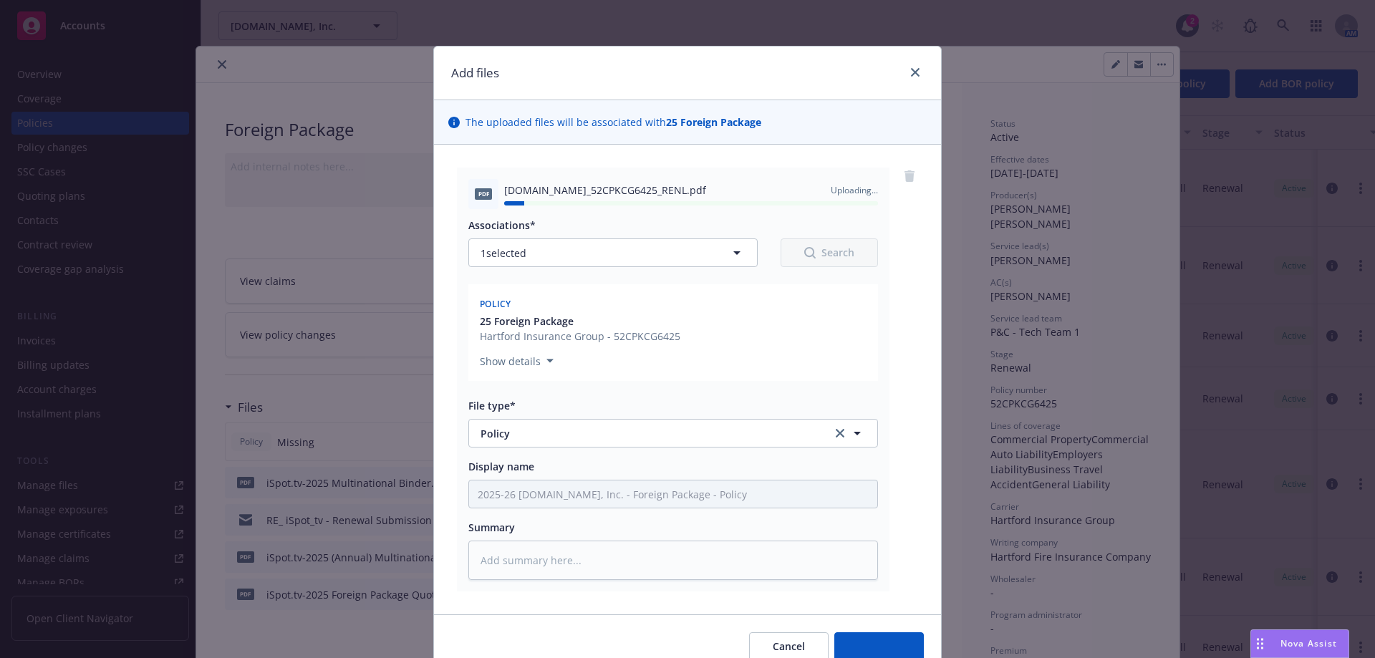
type textarea "x"
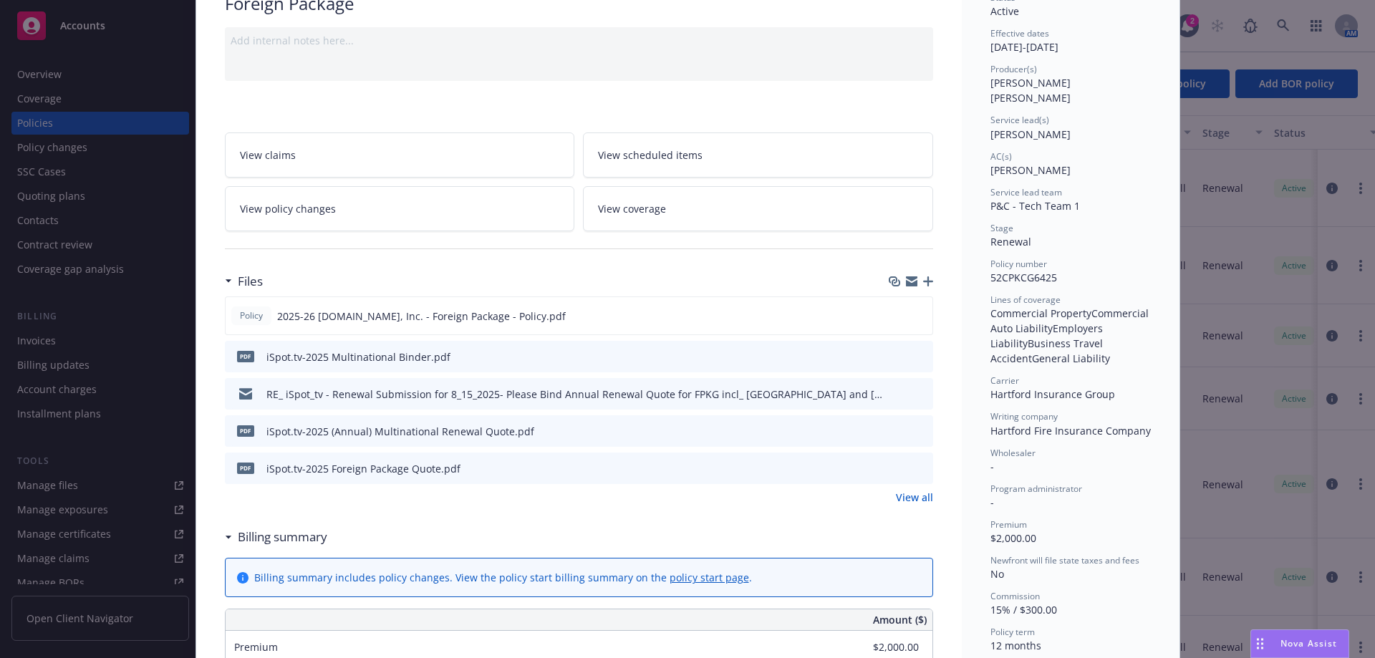
scroll to position [358, 0]
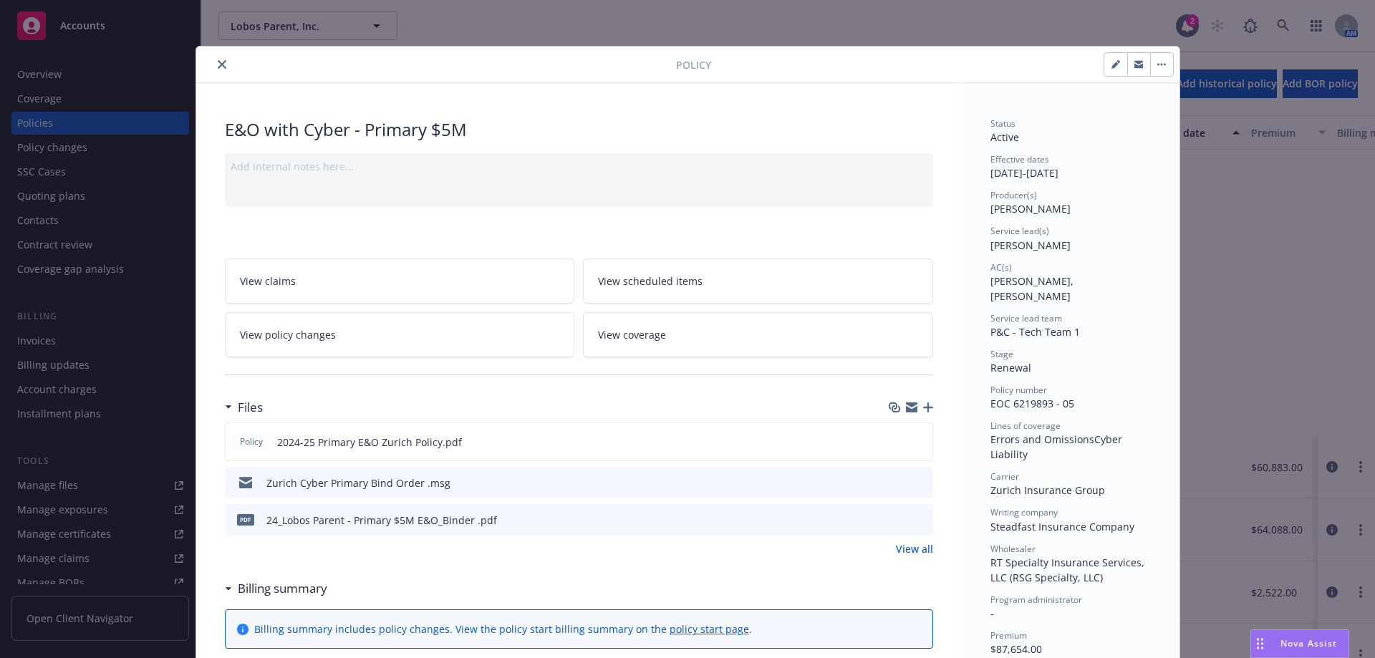
scroll to position [358, 0]
click at [1086, 265] on div "AC(s)" at bounding box center [1070, 267] width 160 height 12
click at [1076, 283] on span "Alison Smaalders, Jared Lee" at bounding box center [1033, 288] width 86 height 29
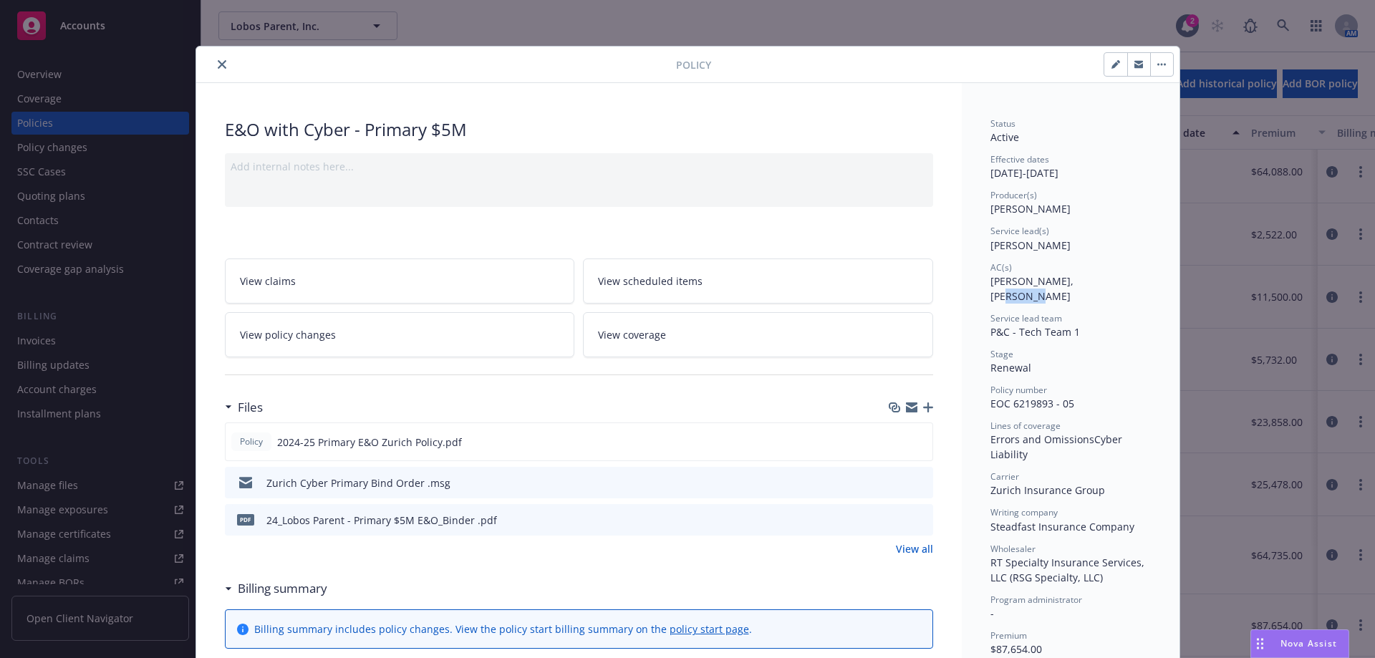
click at [1076, 283] on span "Alison Smaalders, Jared Lee" at bounding box center [1033, 288] width 86 height 29
click at [213, 70] on button "close" at bounding box center [221, 64] width 17 height 17
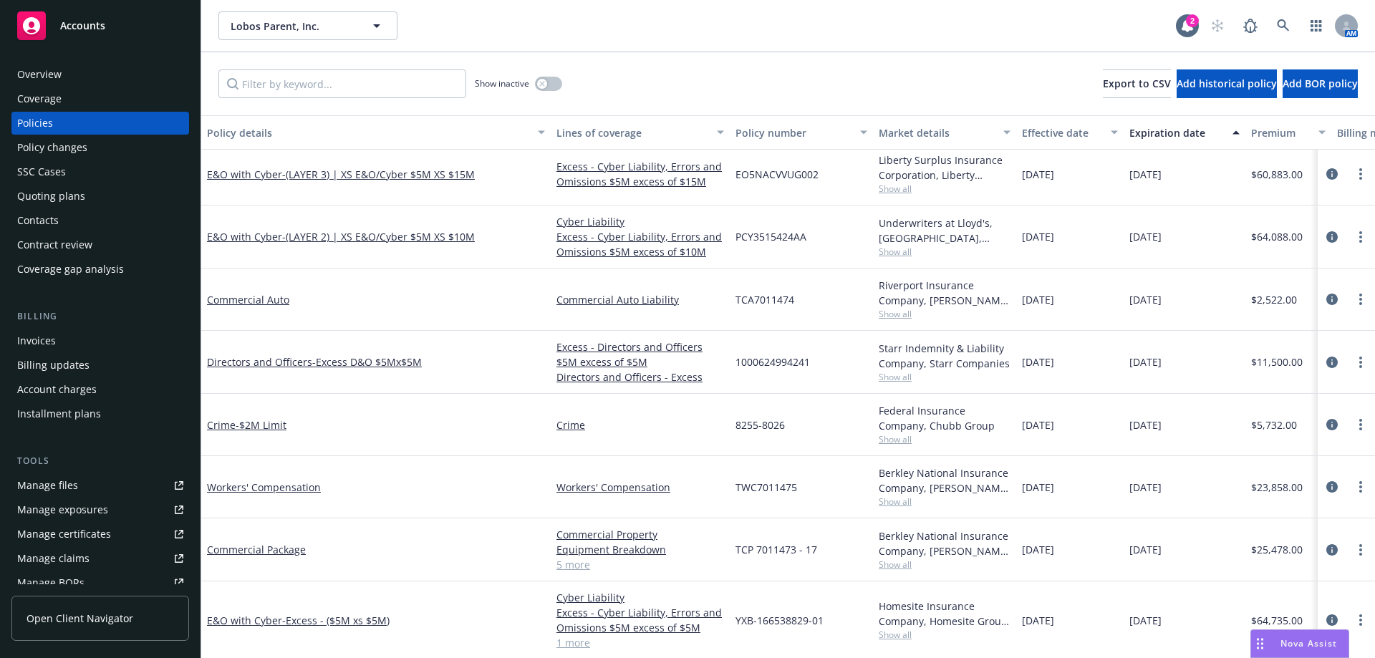
scroll to position [215, 0]
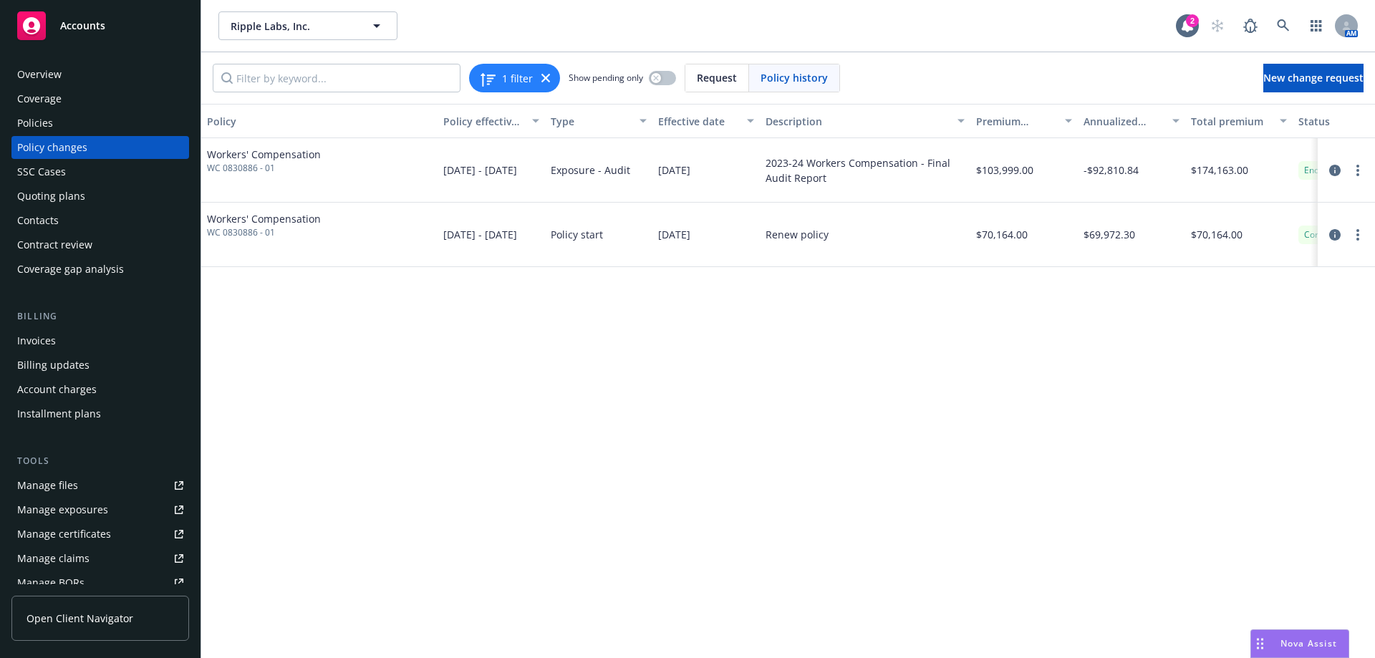
click at [1325, 314] on div "Policy Policy effective dates Type Effective date Description Premium change An…" at bounding box center [788, 381] width 1174 height 554
click at [1290, 23] on link at bounding box center [1283, 25] width 29 height 29
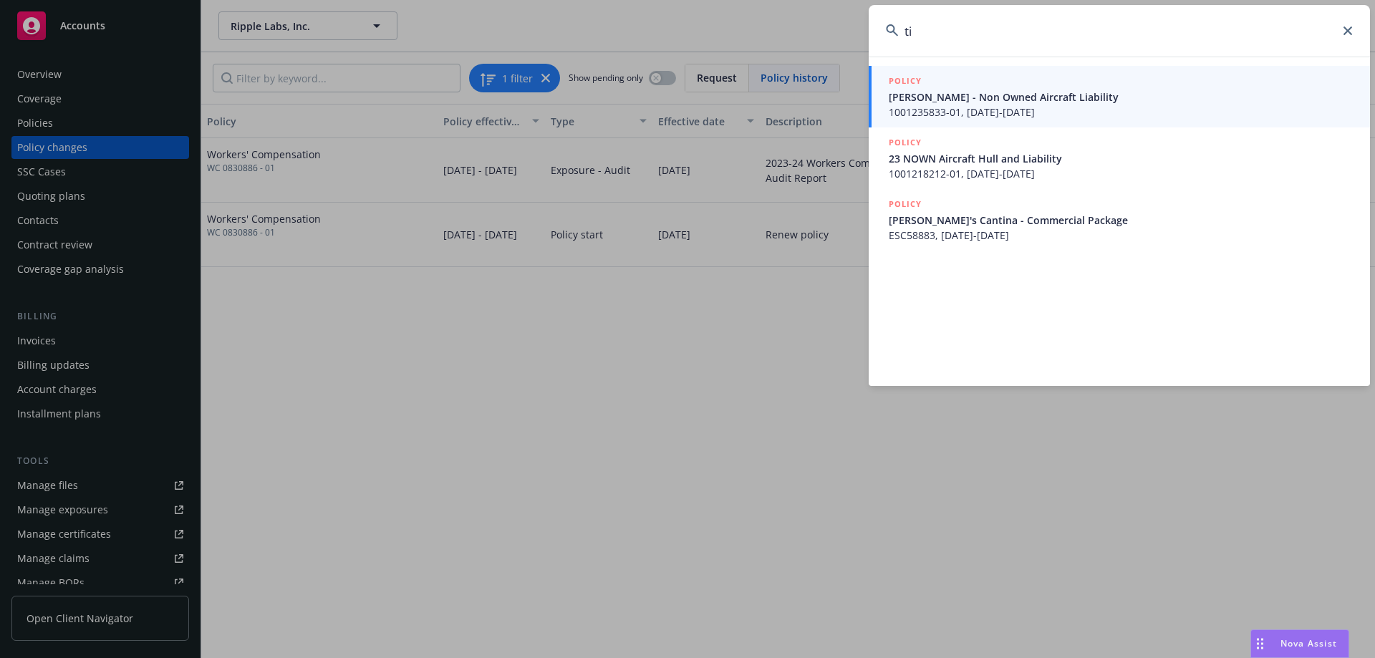
type input "t"
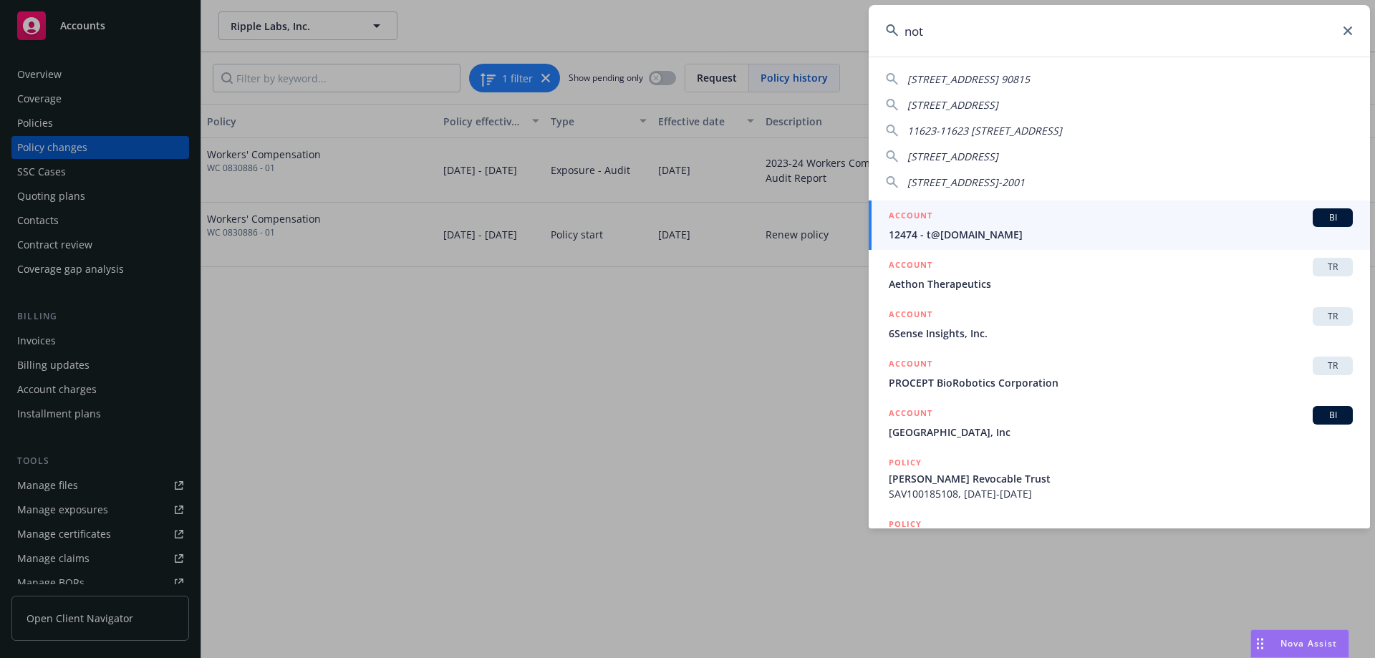
type input "noti"
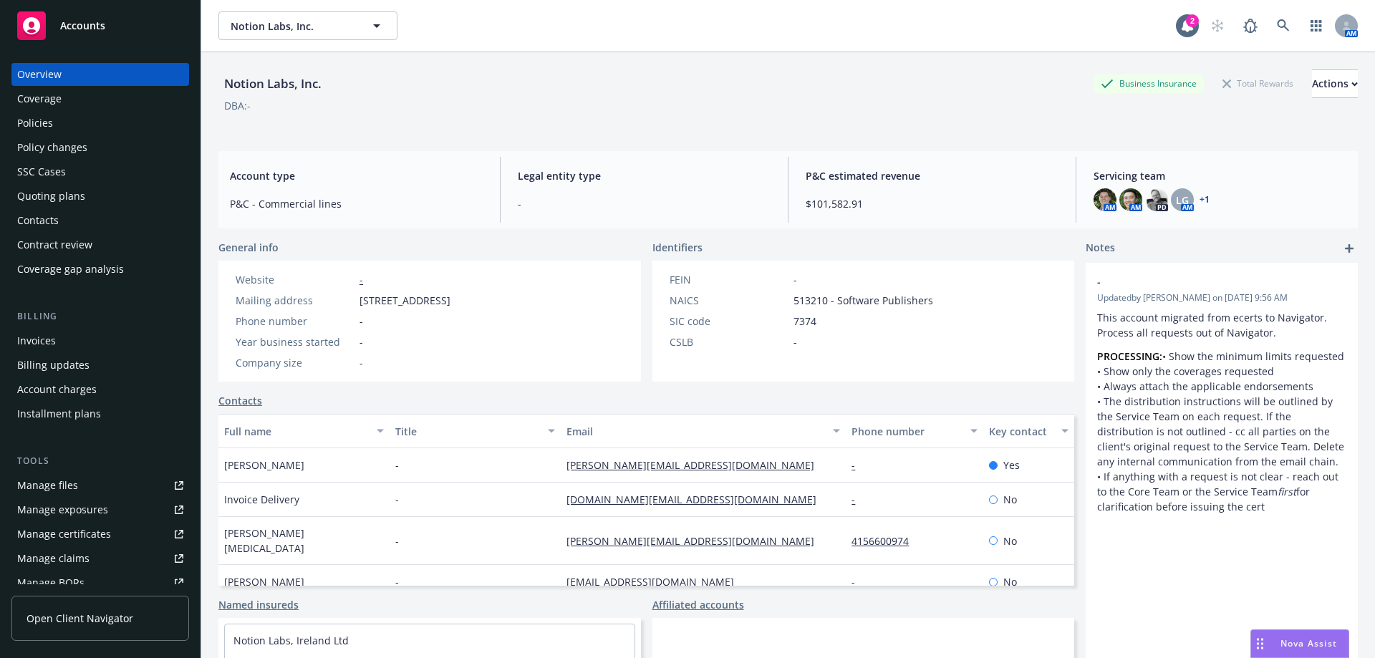
click at [120, 130] on div "Policies" at bounding box center [100, 123] width 166 height 23
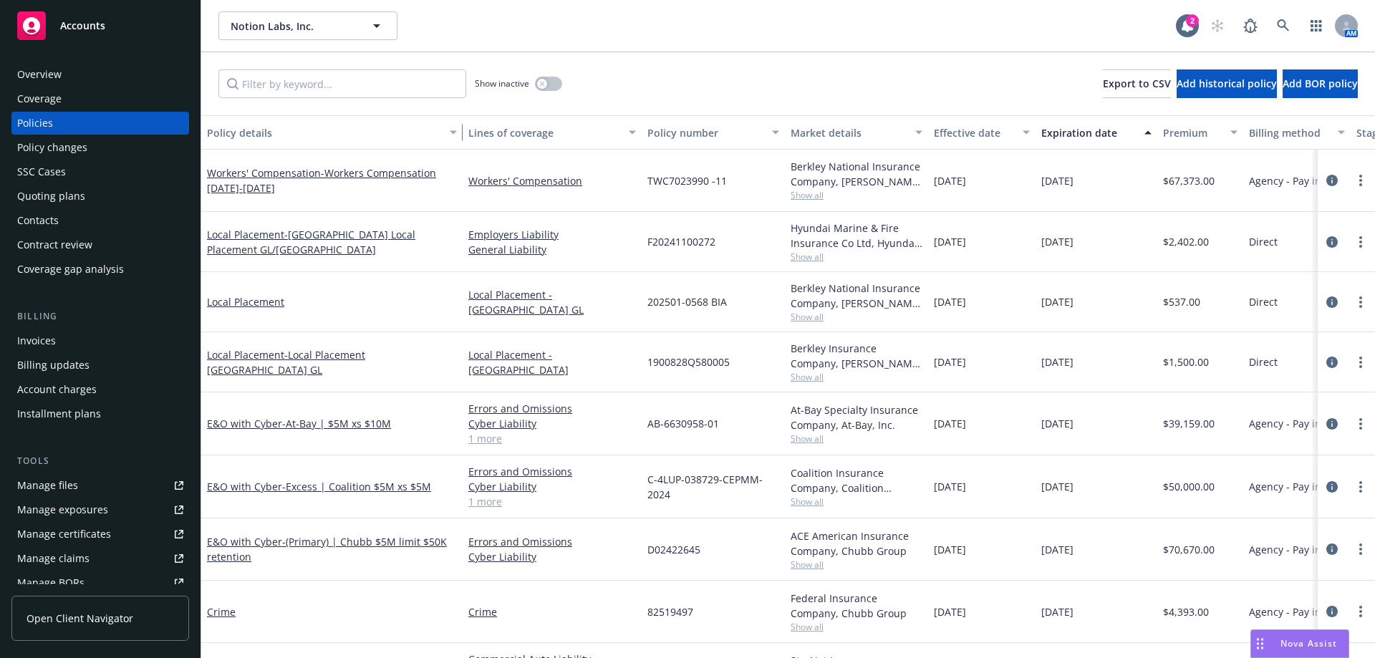
drag, startPoint x: 308, startPoint y: 140, endPoint x: 475, endPoint y: 139, distance: 166.8
click at [468, 139] on div "Policy details Lines of coverage Policy number Market details Effective date Ex…" at bounding box center [969, 132] width 1536 height 34
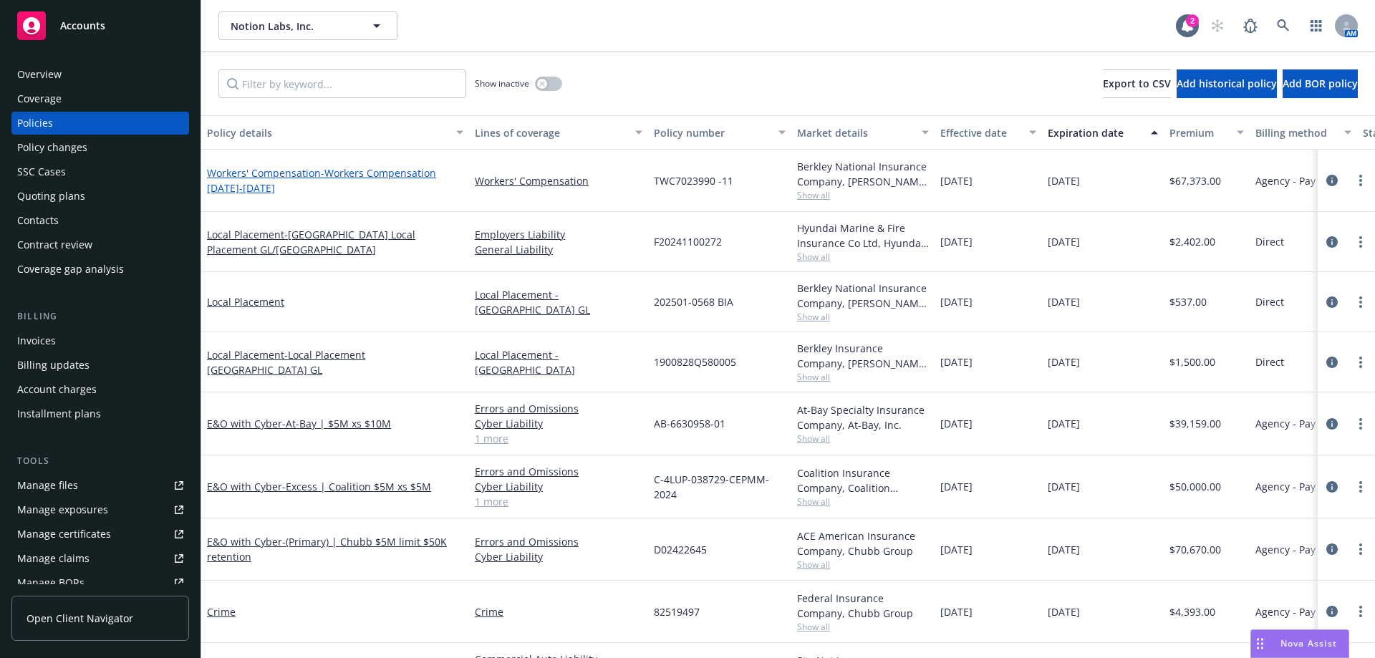
click at [394, 175] on span "- Workers Compensation 2024-2025" at bounding box center [321, 180] width 229 height 29
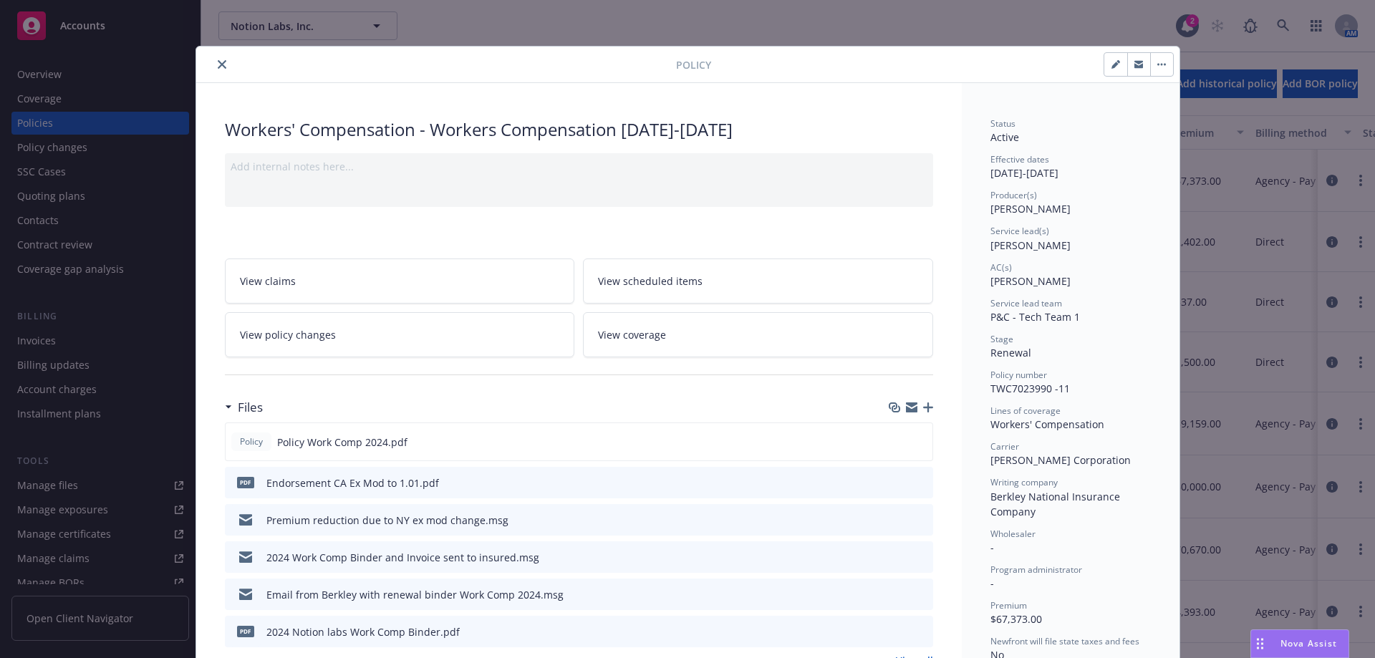
click at [222, 62] on button "close" at bounding box center [221, 64] width 17 height 17
